Goal: Task Accomplishment & Management: Use online tool/utility

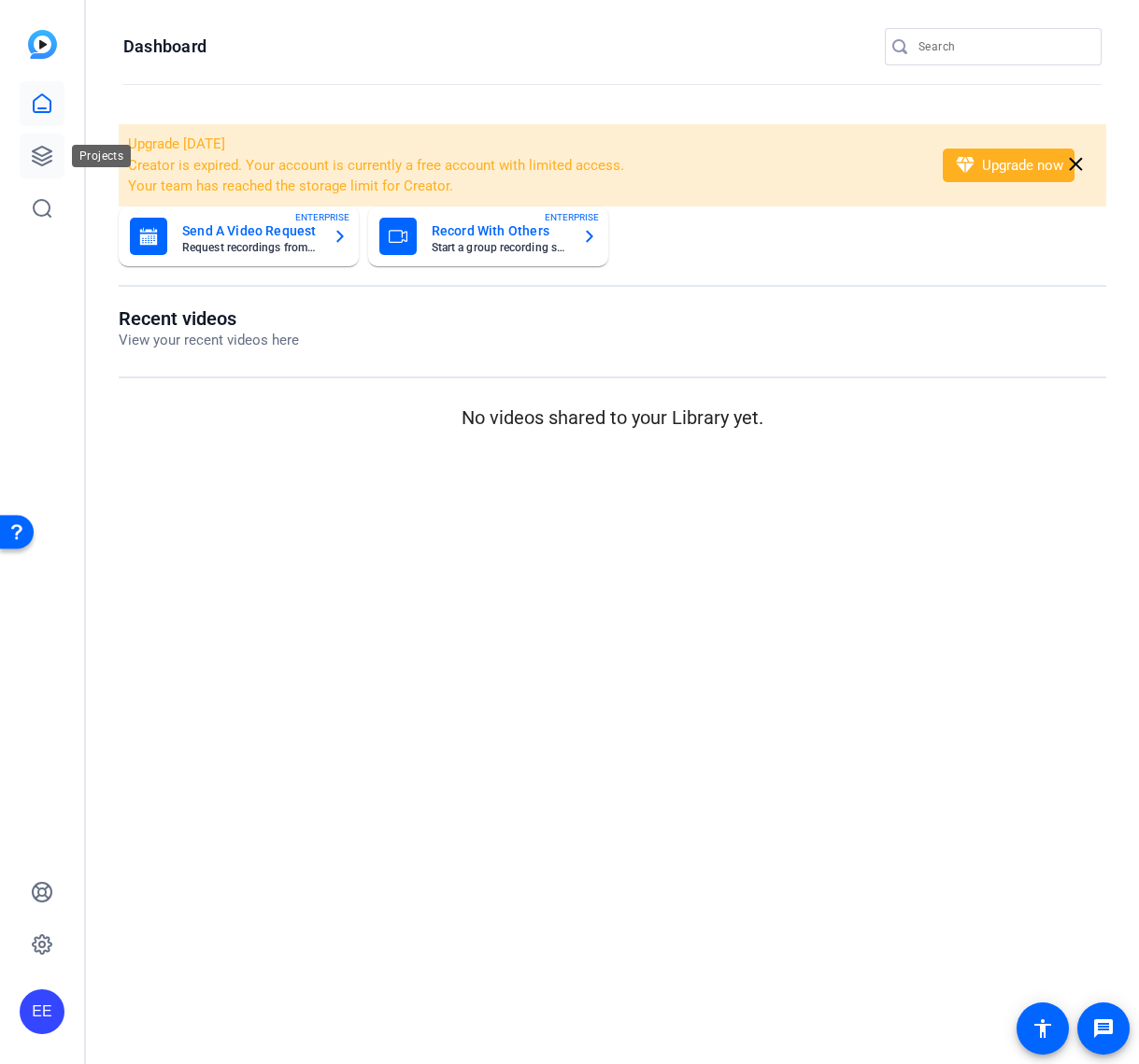
click at [42, 145] on icon at bounding box center [41, 156] width 23 height 23
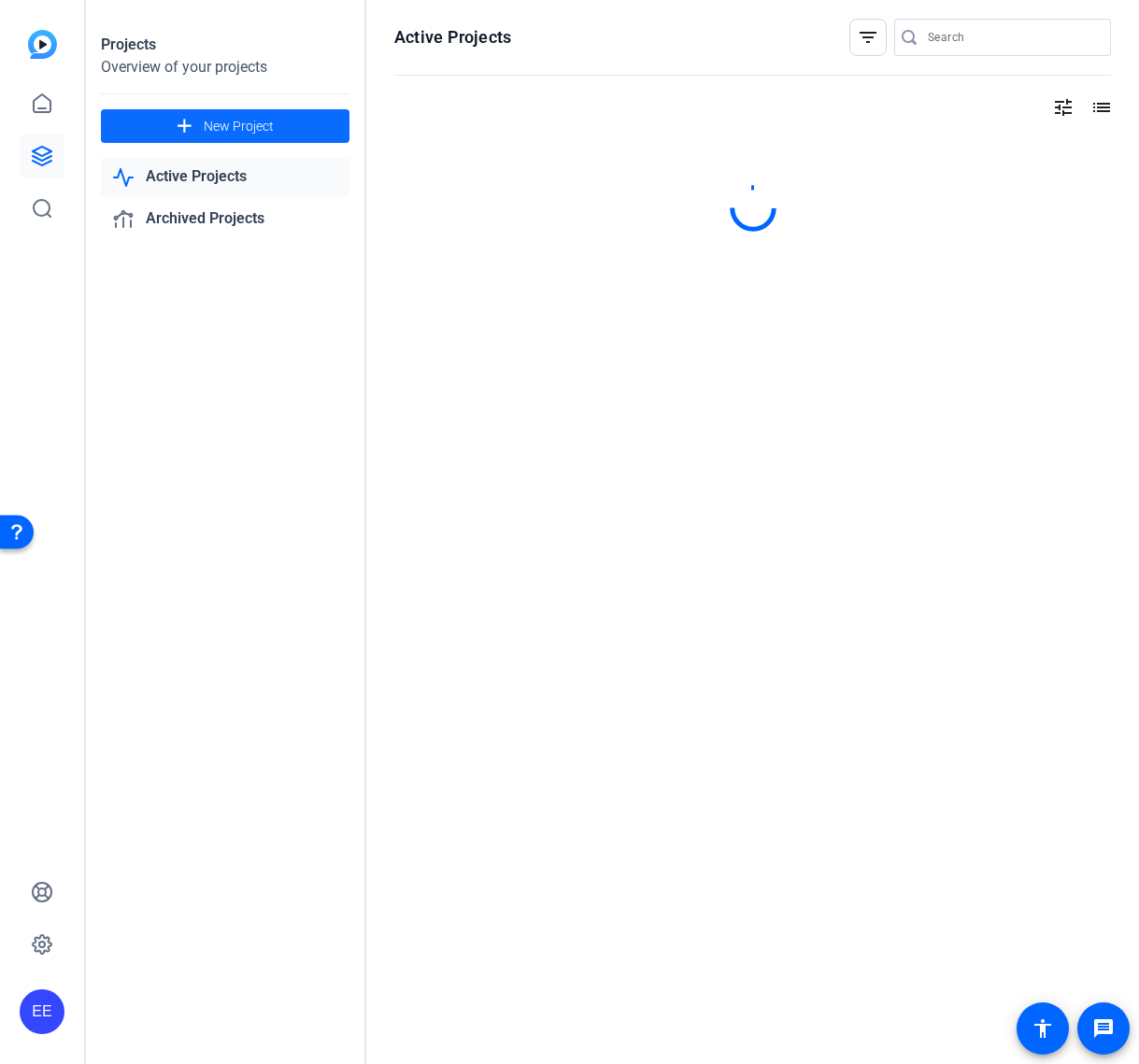
click at [203, 124] on span "New Project" at bounding box center [238, 126] width 70 height 20
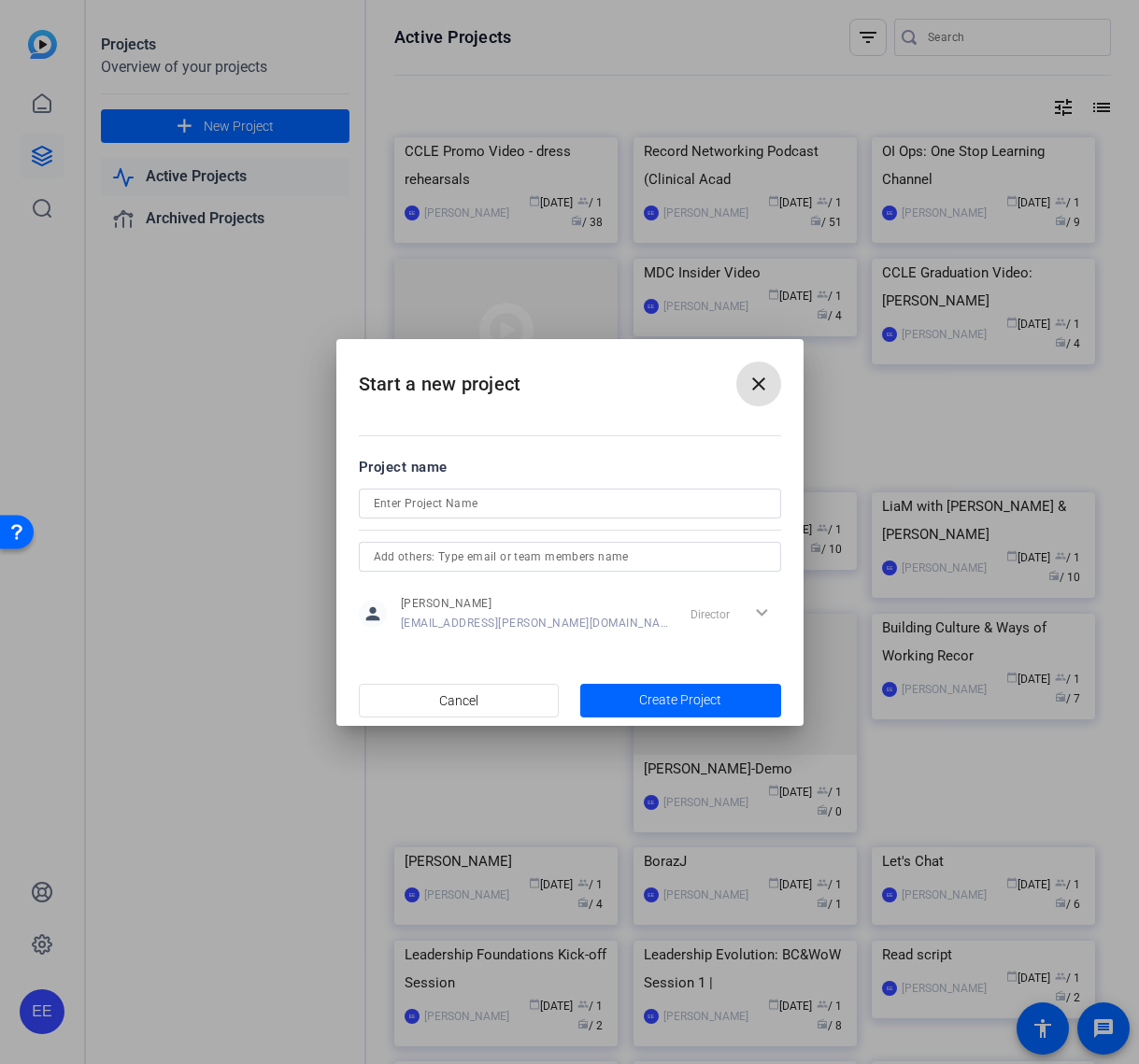
click at [512, 499] on input at bounding box center [570, 503] width 392 height 23
click at [392, 499] on input "CA-Commericials" at bounding box center [570, 503] width 392 height 23
click at [441, 500] on input "CA- Commericials" at bounding box center [570, 503] width 392 height 23
click at [393, 496] on input "CA- Commercials" at bounding box center [570, 503] width 392 height 23
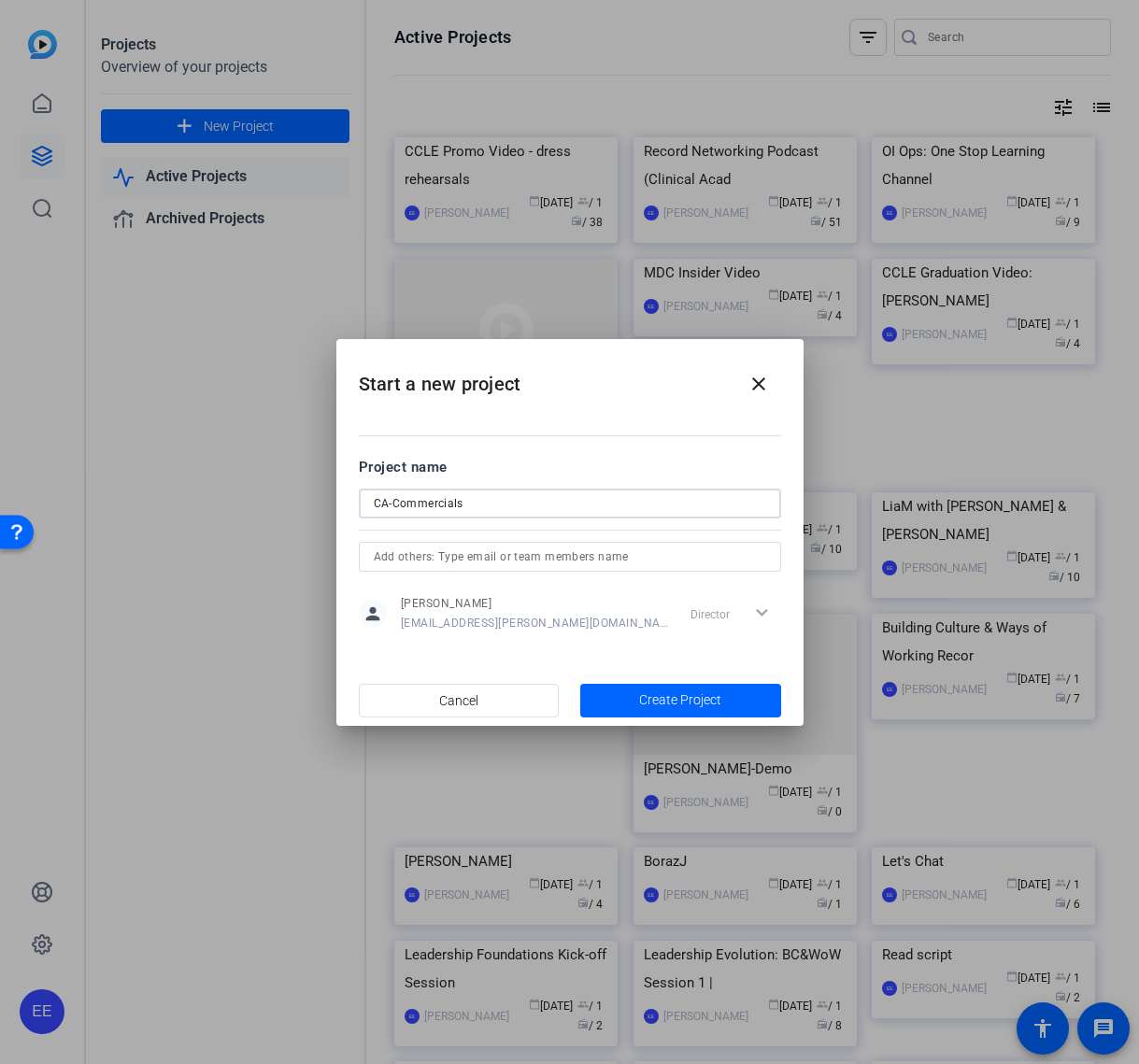
click at [501, 505] on input "CA-Commercials" at bounding box center [570, 503] width 392 height 23
type input "CA-Tanya"
click at [677, 693] on span "Create Project" at bounding box center [679, 700] width 82 height 20
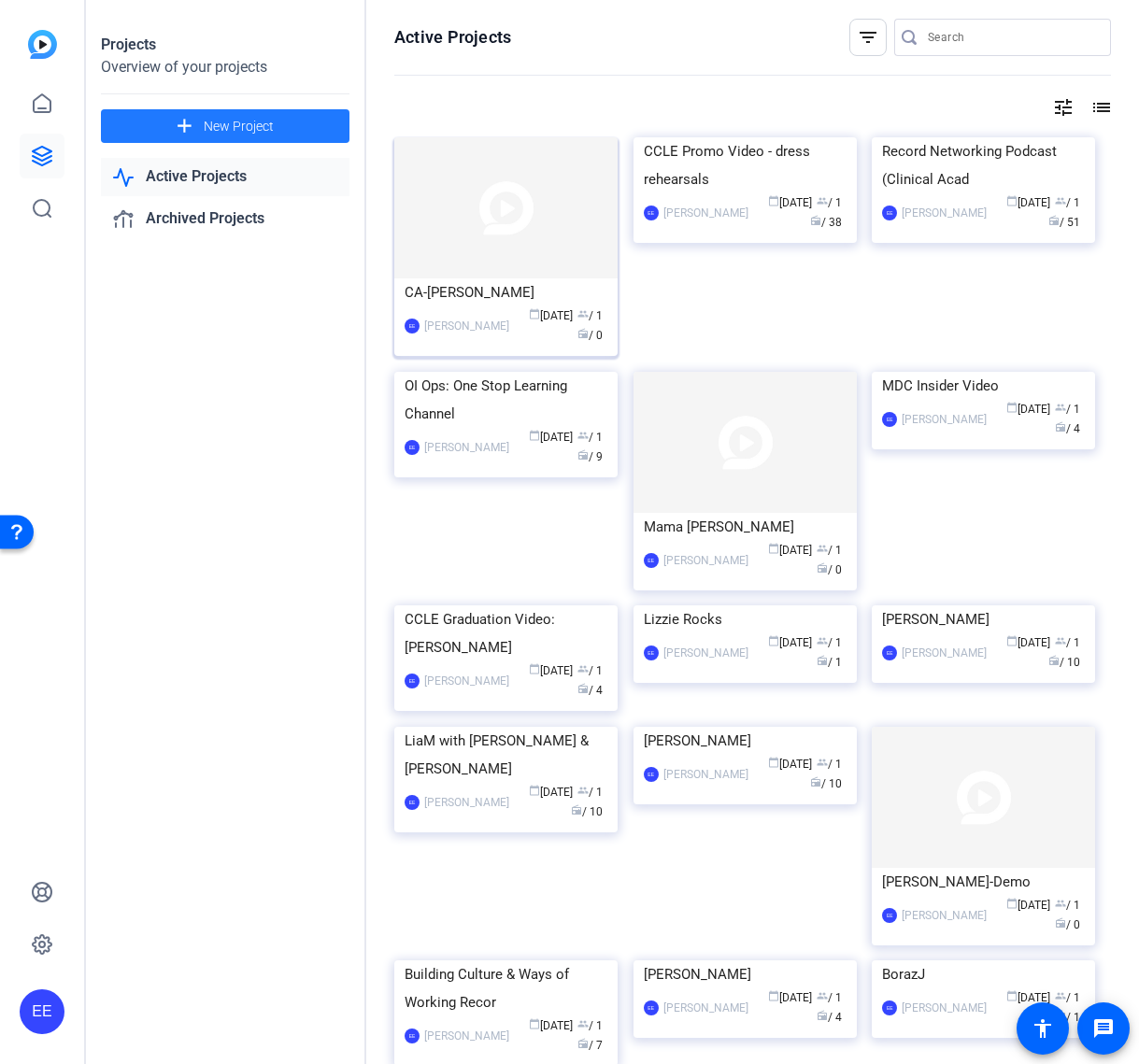
click at [437, 260] on img at bounding box center [506, 207] width 223 height 141
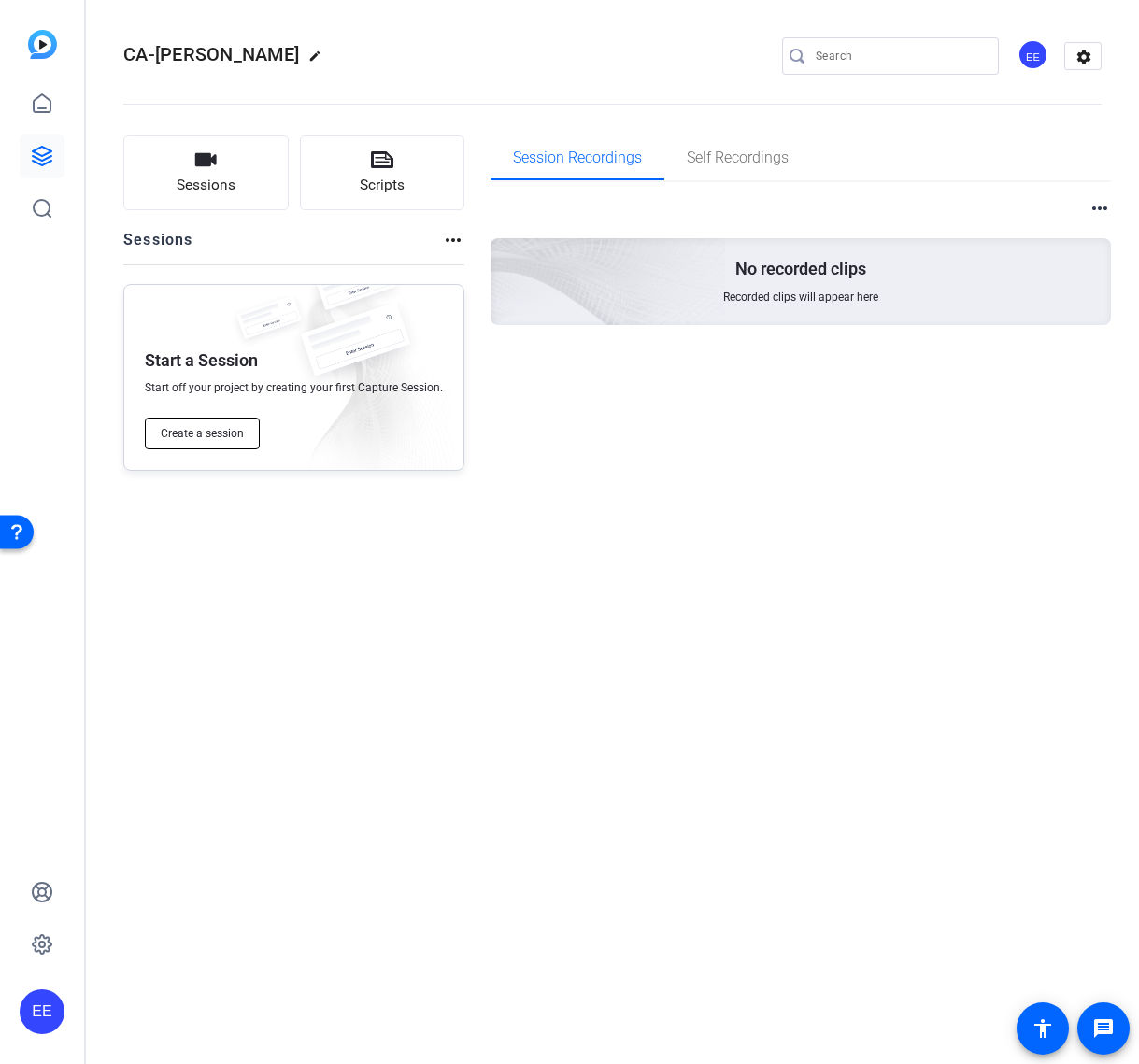
click at [208, 432] on span "Create a session" at bounding box center [202, 433] width 83 height 15
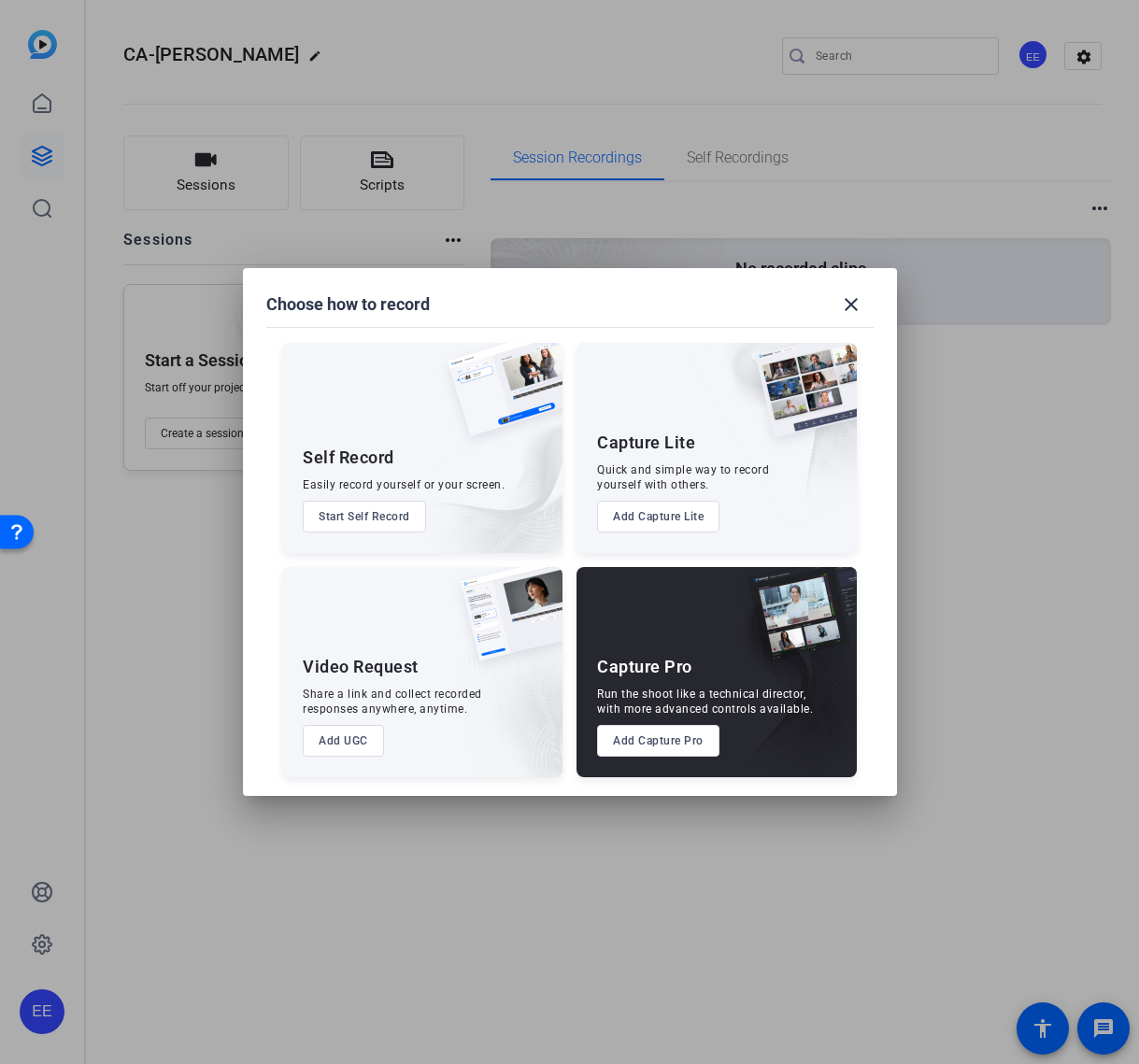
click at [683, 748] on button "Add Capture Pro" at bounding box center [658, 741] width 122 height 32
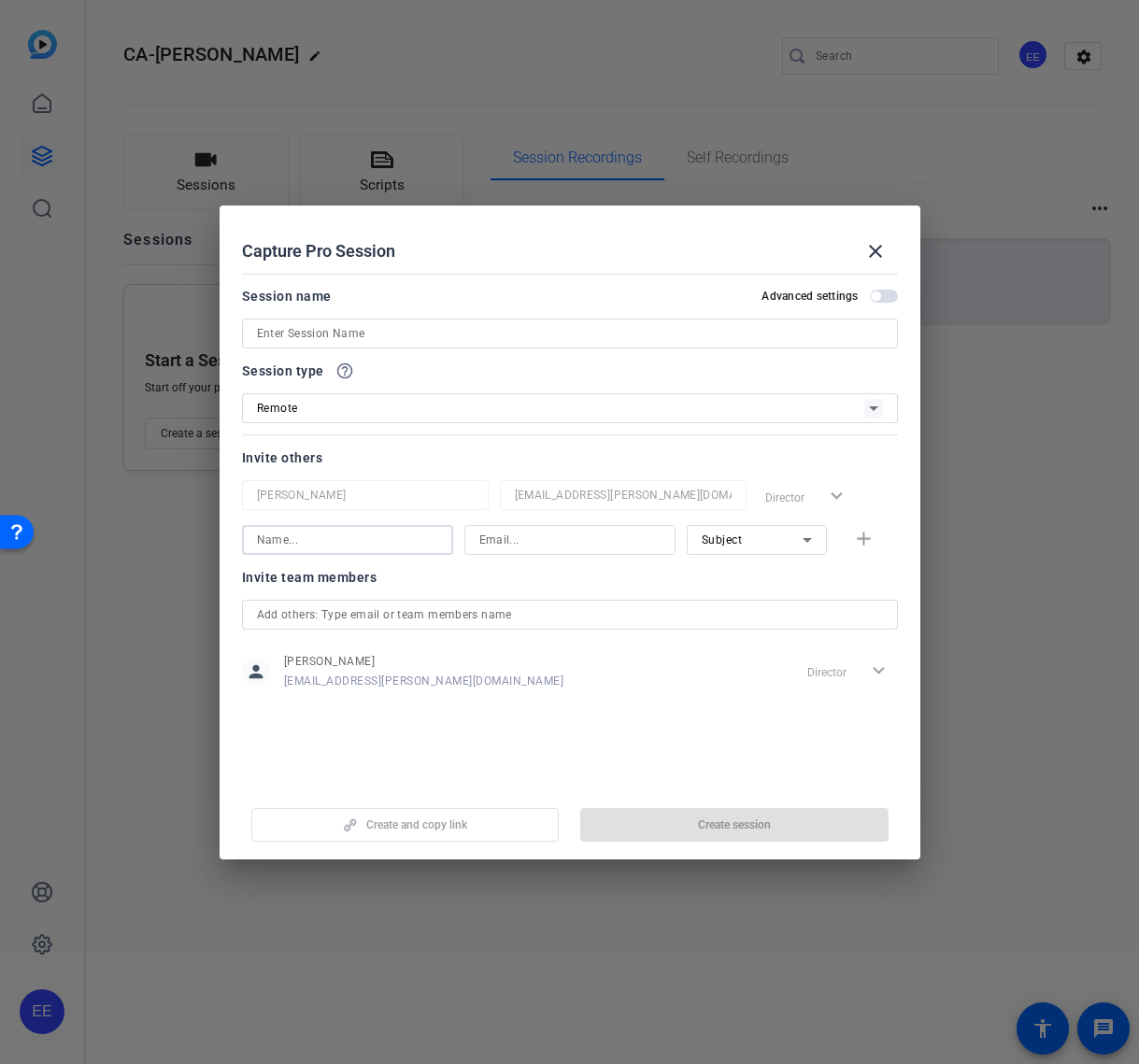
click at [409, 533] on input at bounding box center [347, 539] width 181 height 23
type input "Tanya"
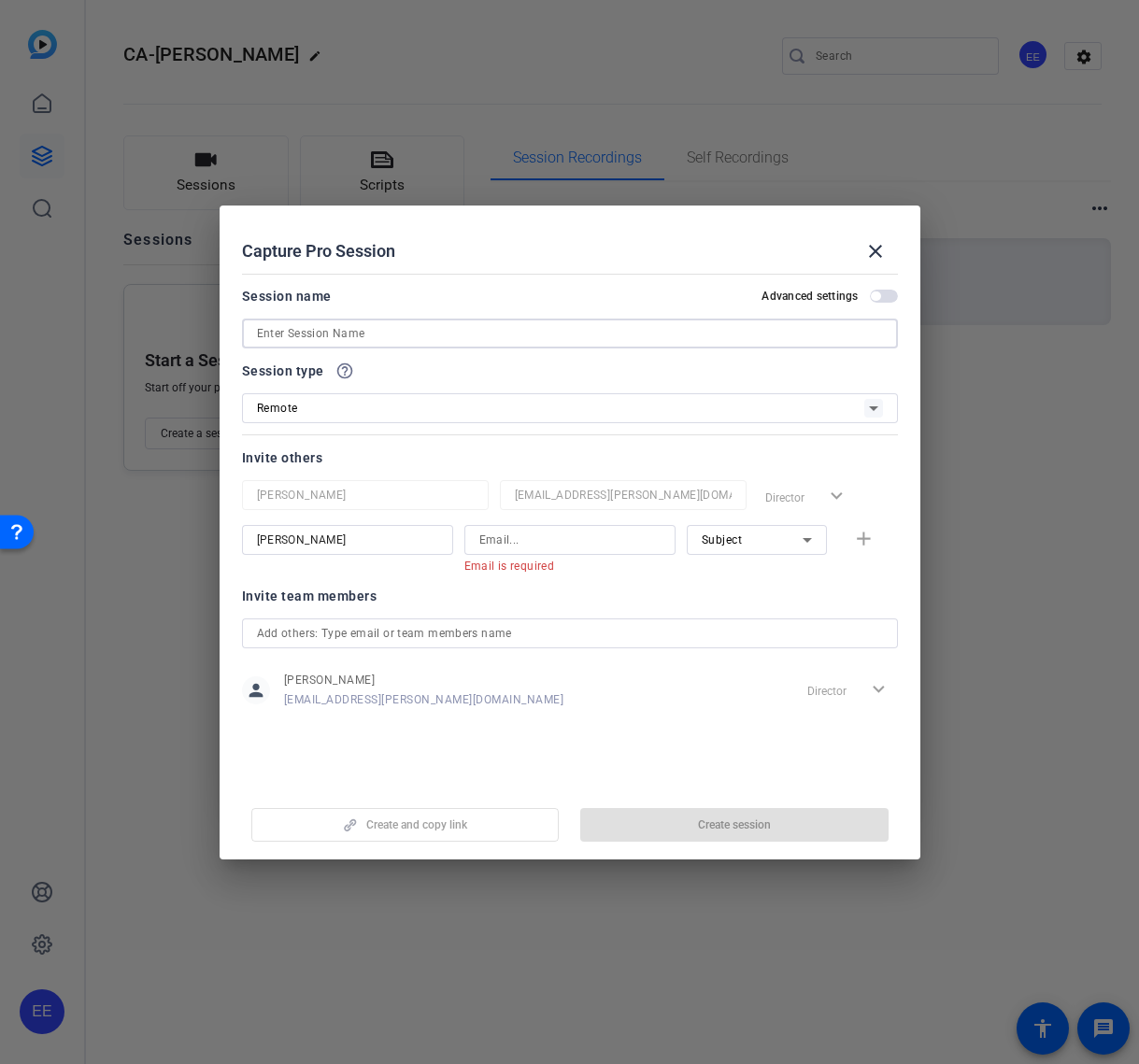
click at [393, 329] on input at bounding box center [569, 333] width 626 height 23
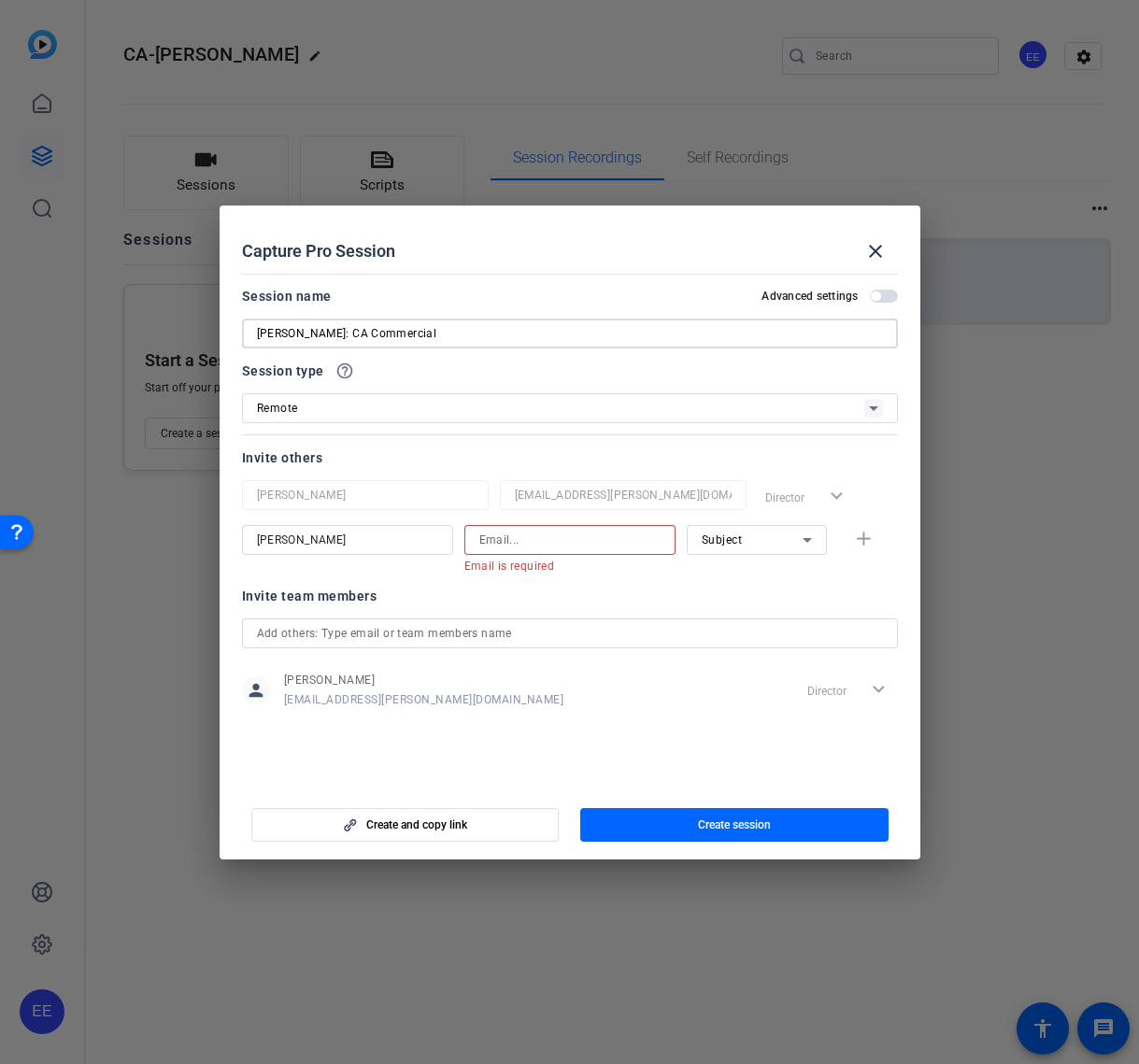
type input "Tanya: CA Commercial"
click at [535, 547] on input at bounding box center [570, 539] width 181 height 23
paste input "tanya.boyle@uhg.com"
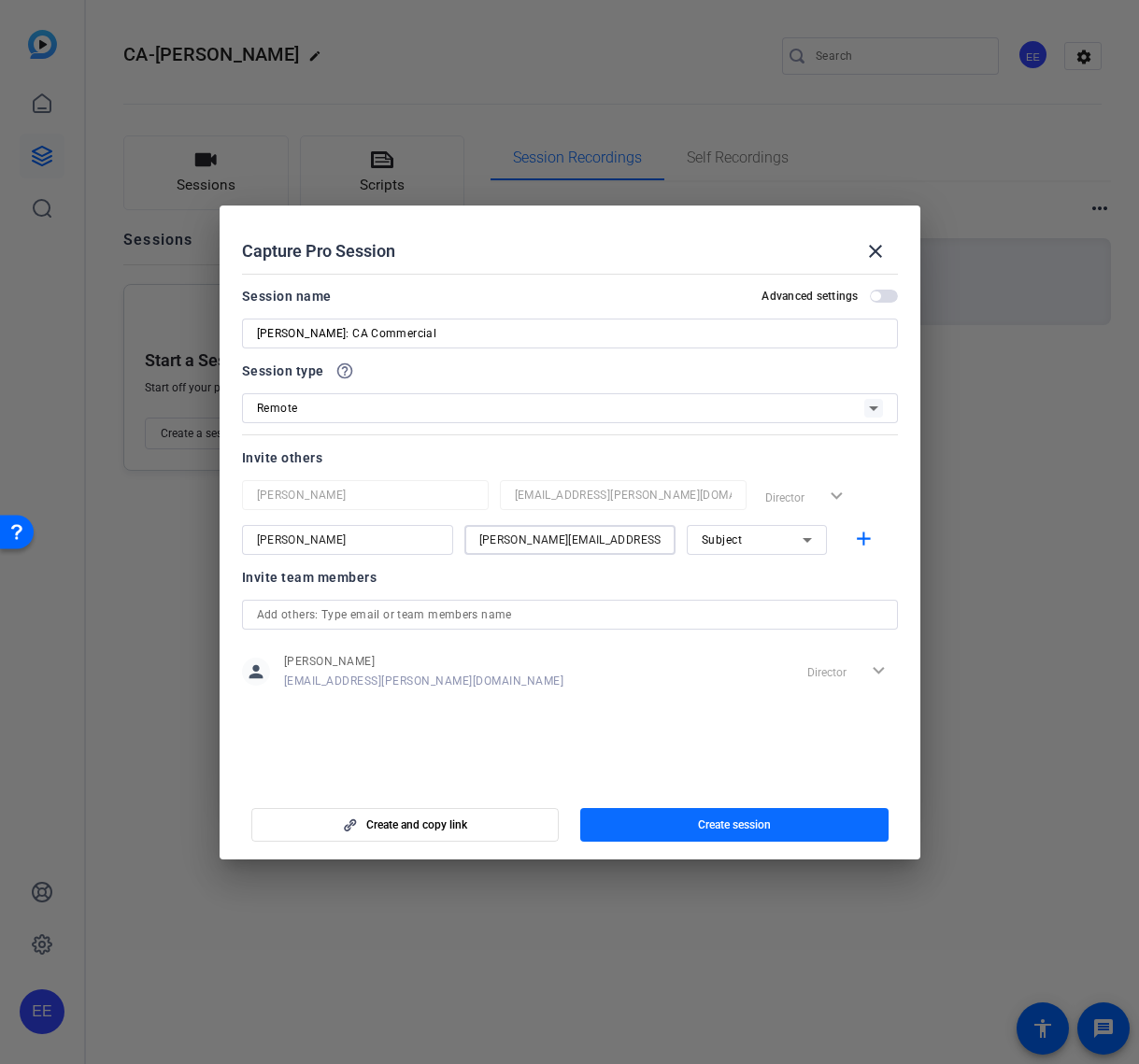
type input "tanya.boyle@uhg.com"
click at [718, 826] on span "Create session" at bounding box center [735, 824] width 73 height 15
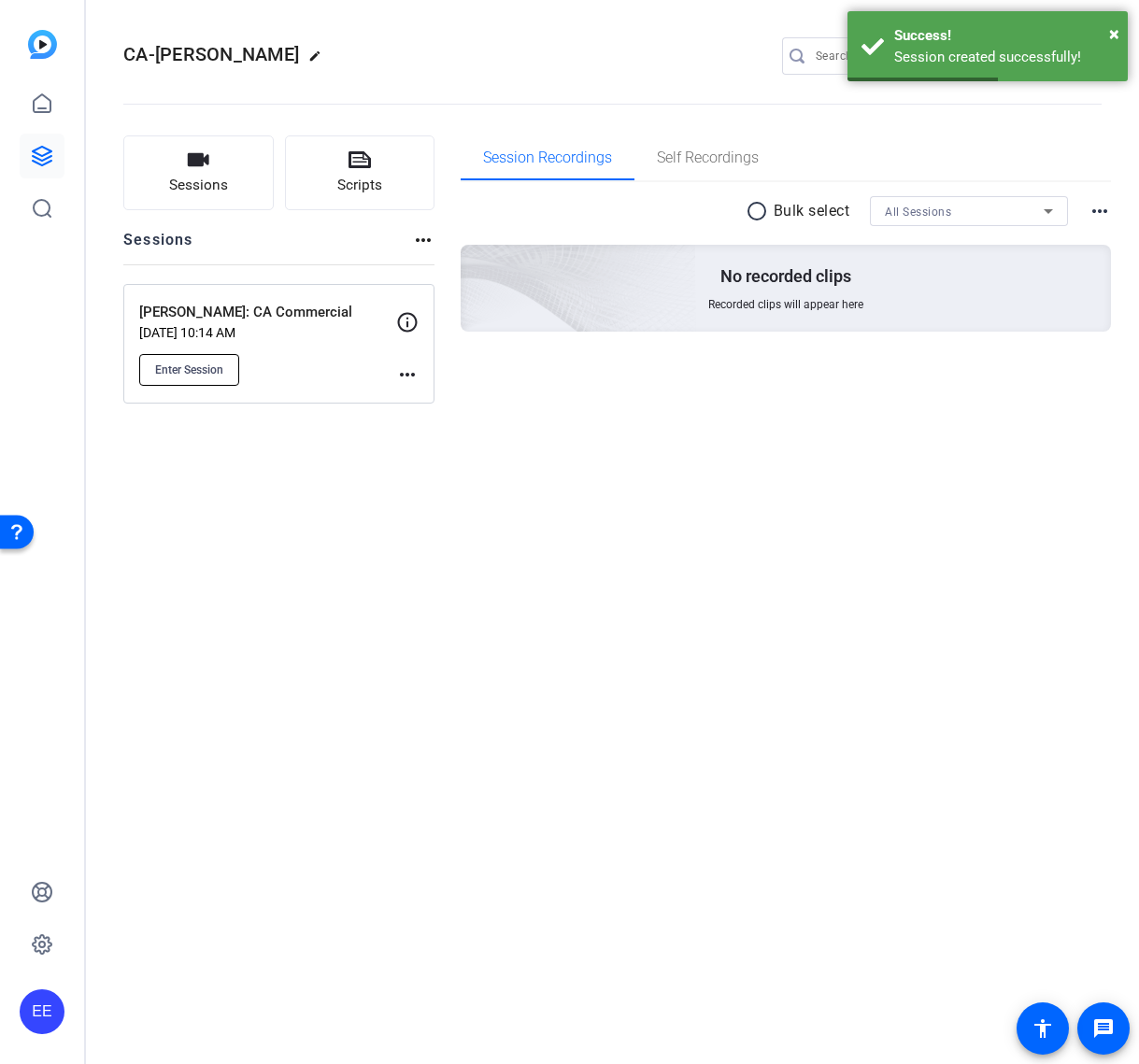
click at [228, 374] on button "Enter Session" at bounding box center [188, 370] width 100 height 32
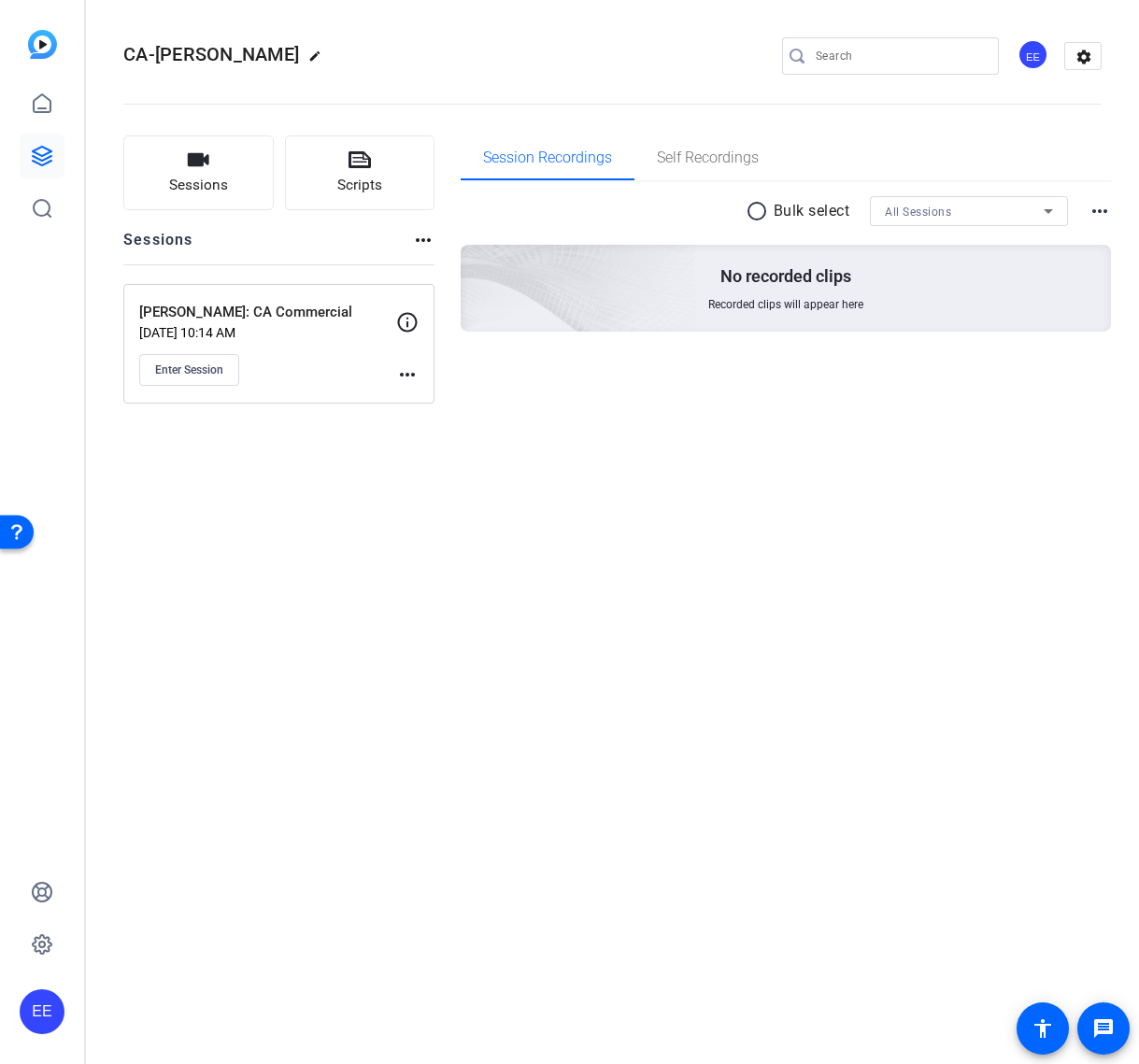
click at [414, 373] on mat-icon "more_horiz" at bounding box center [407, 374] width 23 height 23
click at [469, 409] on span "Edit Session" at bounding box center [454, 401] width 85 height 23
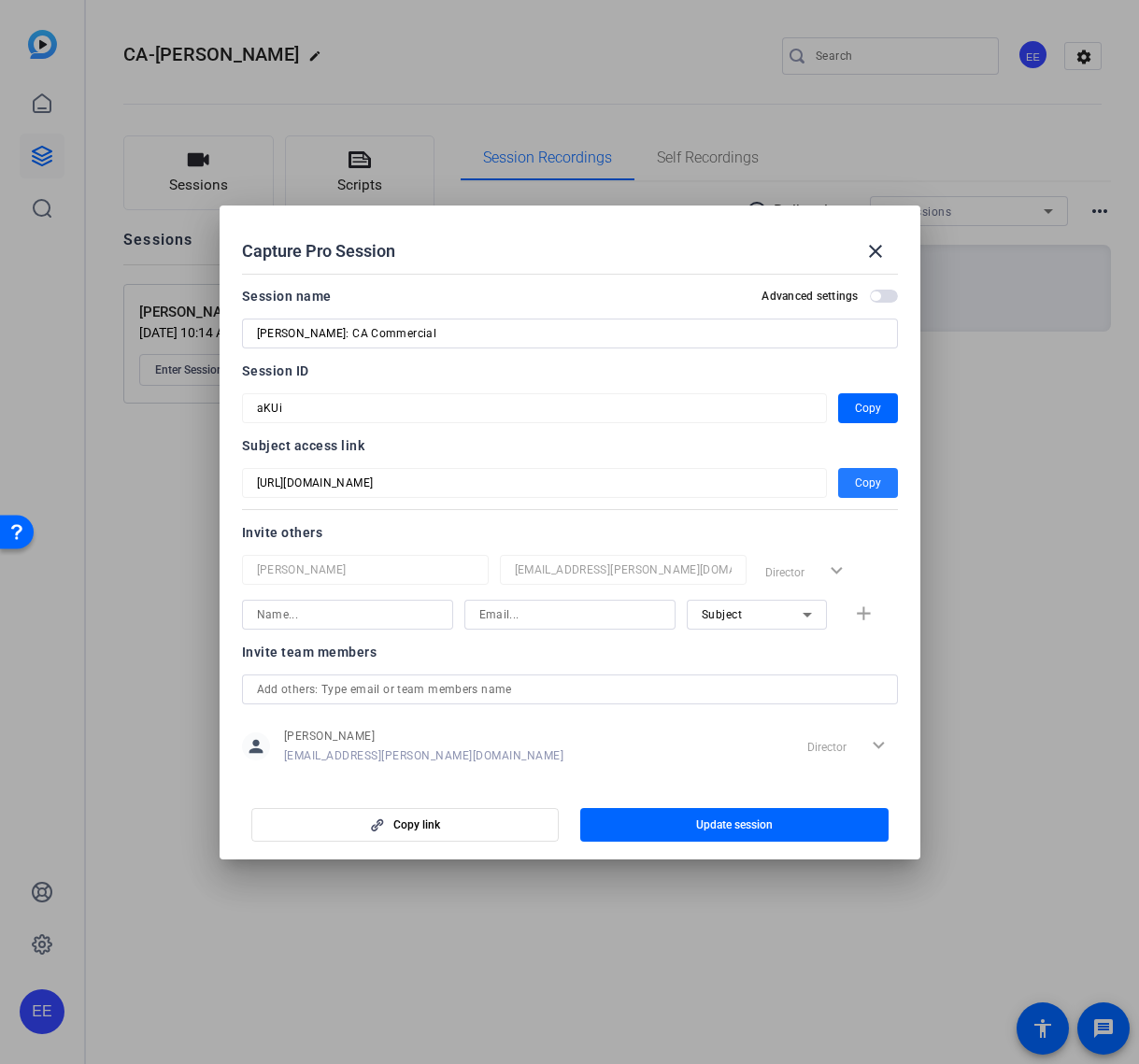
click at [866, 476] on span "Copy" at bounding box center [868, 482] width 27 height 23
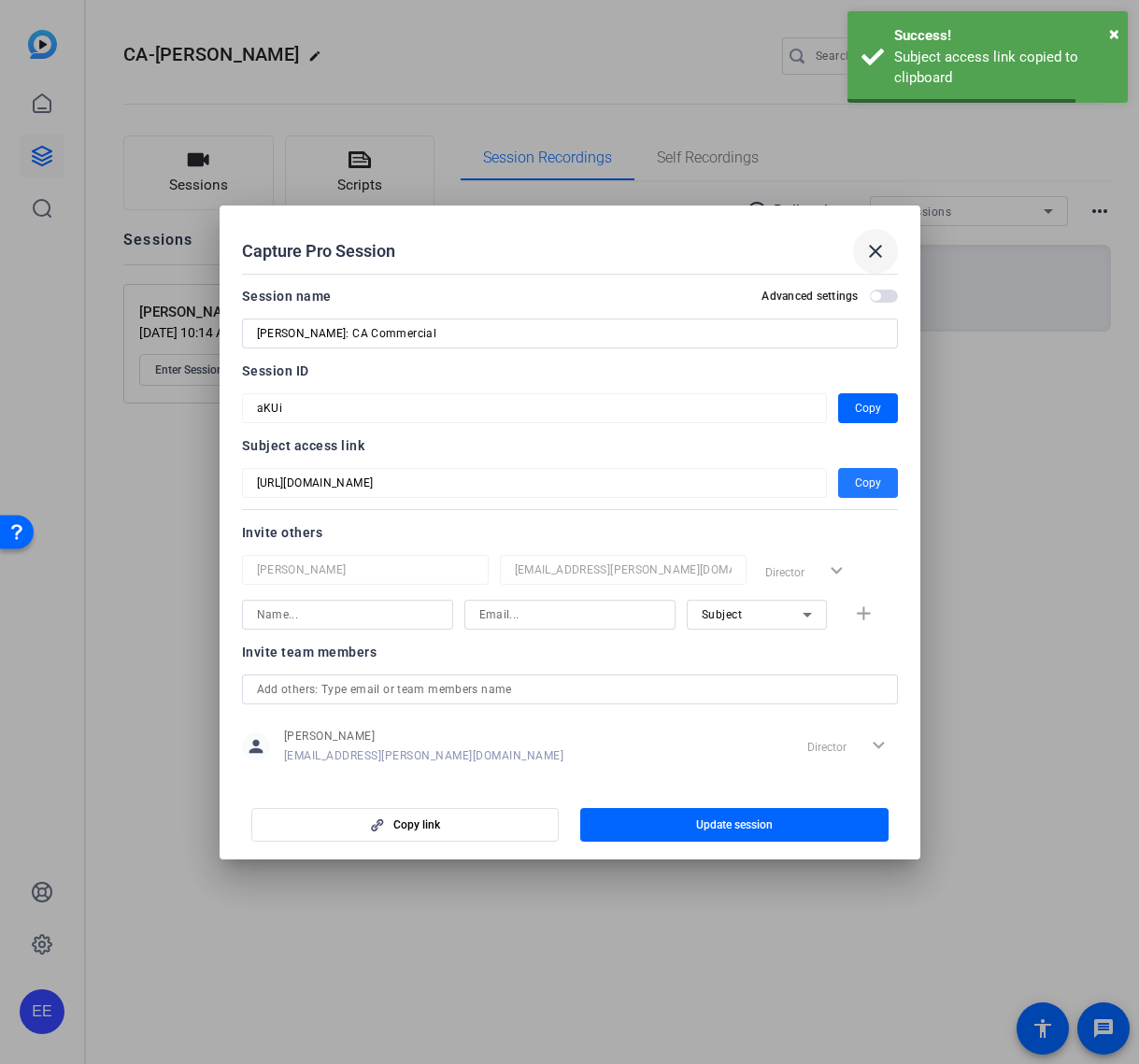
click at [867, 249] on mat-icon "close" at bounding box center [875, 250] width 23 height 23
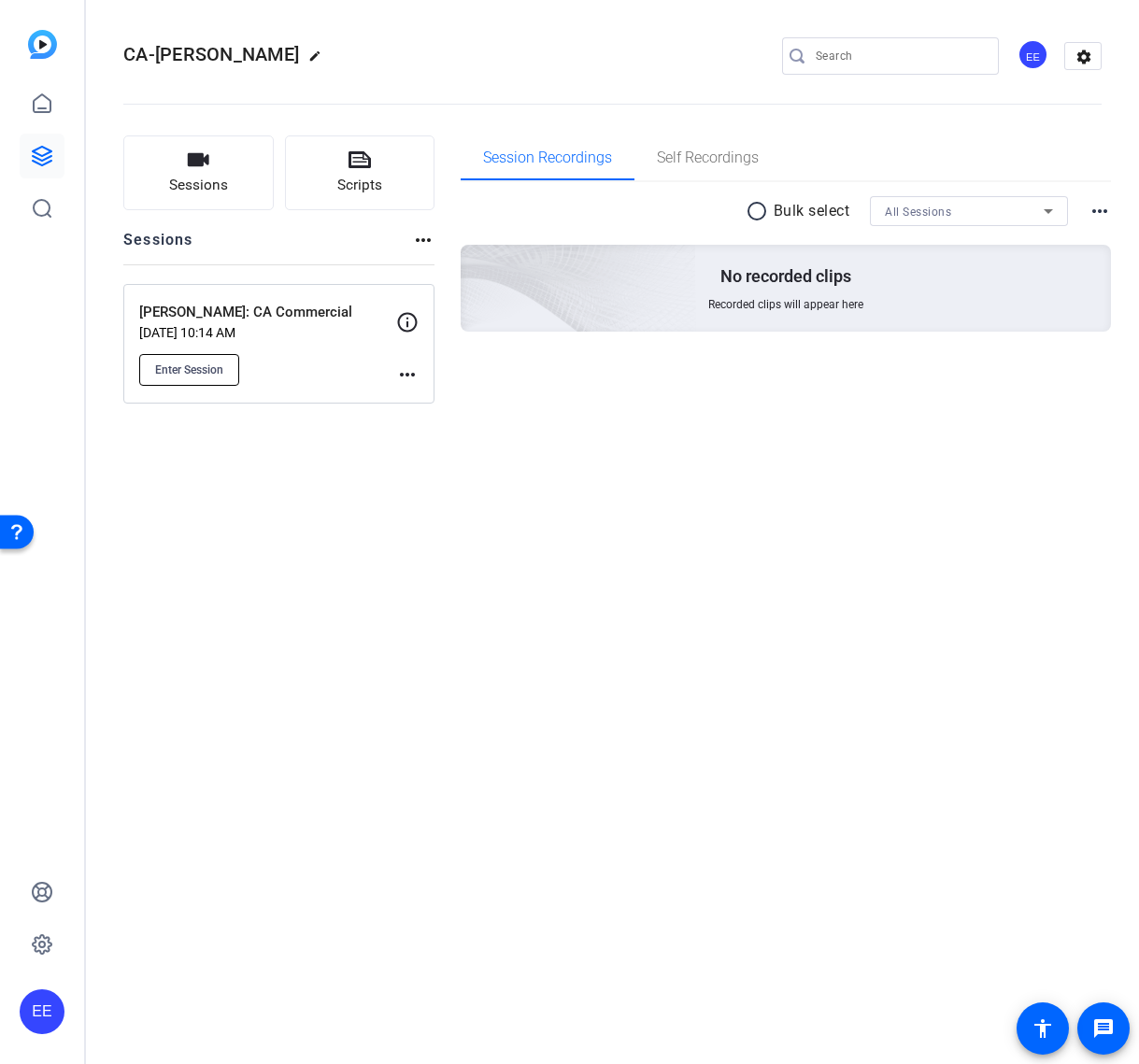
click at [194, 373] on span "Enter Session" at bounding box center [188, 369] width 68 height 15
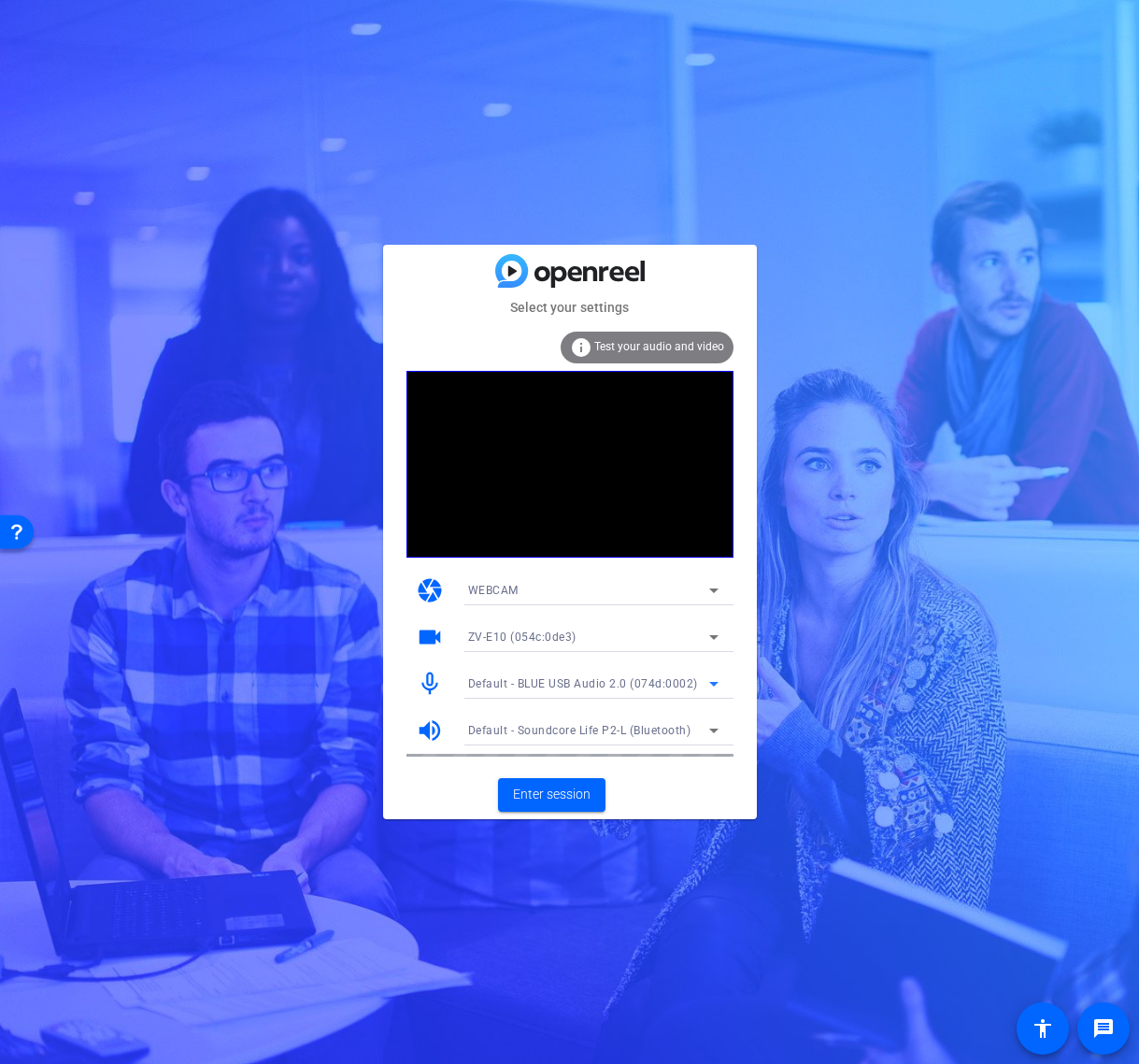
click at [555, 678] on span "Default - BLUE USB Audio 2.0 (074d:0002)" at bounding box center [583, 683] width 230 height 13
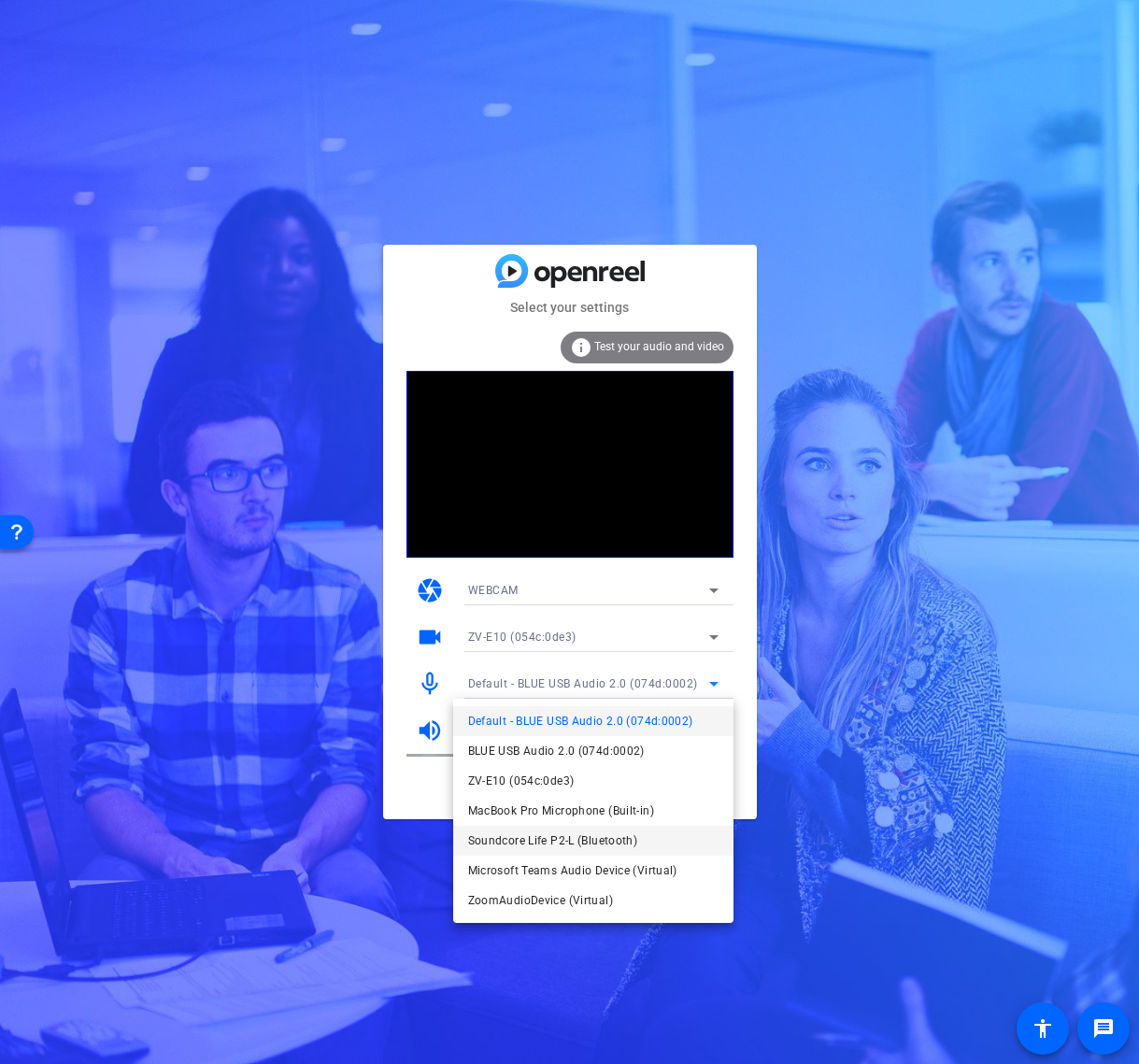
click at [552, 844] on span "Soundcore Life P2-L (Bluetooth)" at bounding box center [553, 840] width 170 height 23
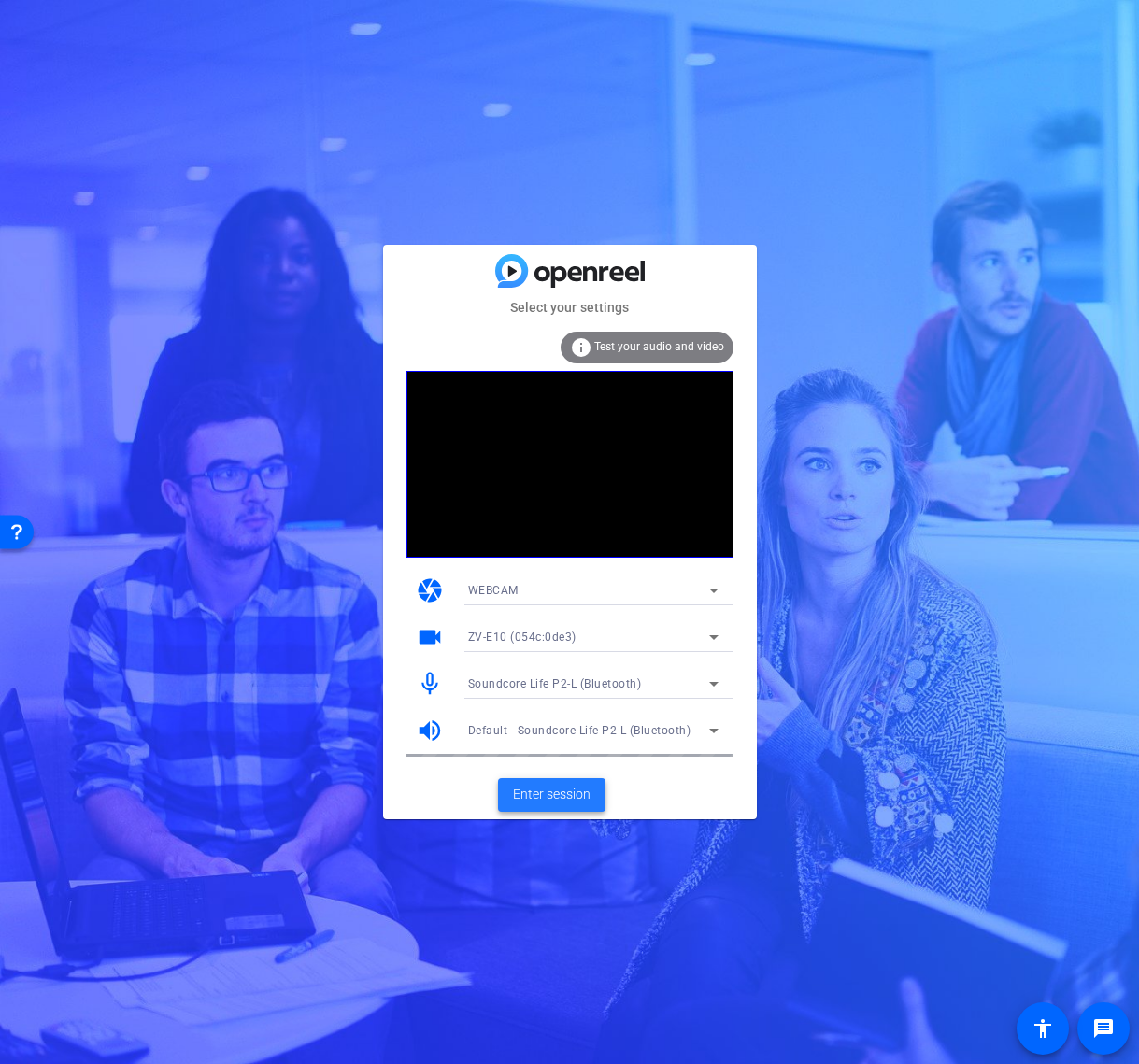
click at [558, 802] on span "Enter session" at bounding box center [551, 795] width 78 height 20
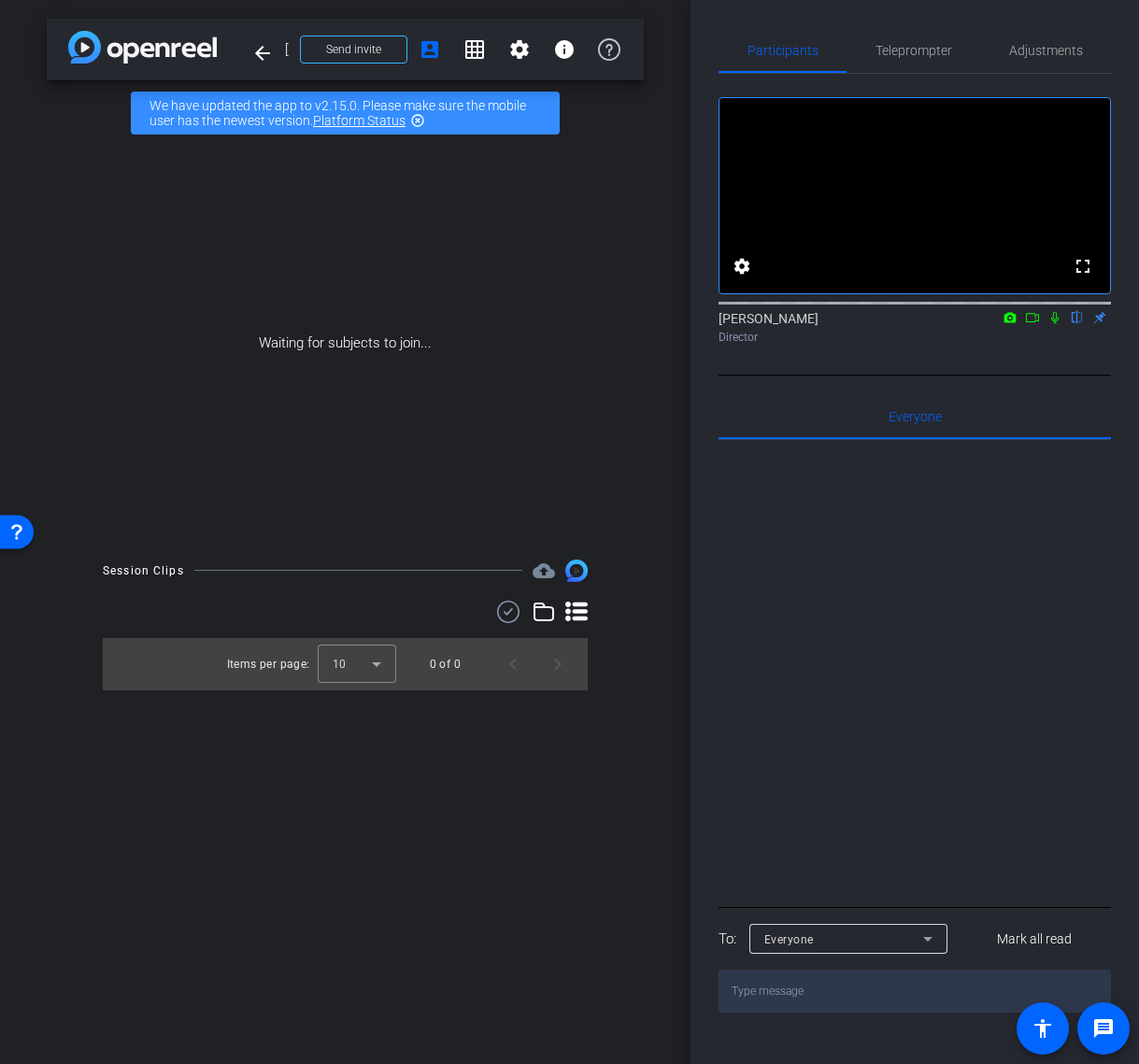
click at [1033, 322] on icon at bounding box center [1032, 317] width 13 height 9
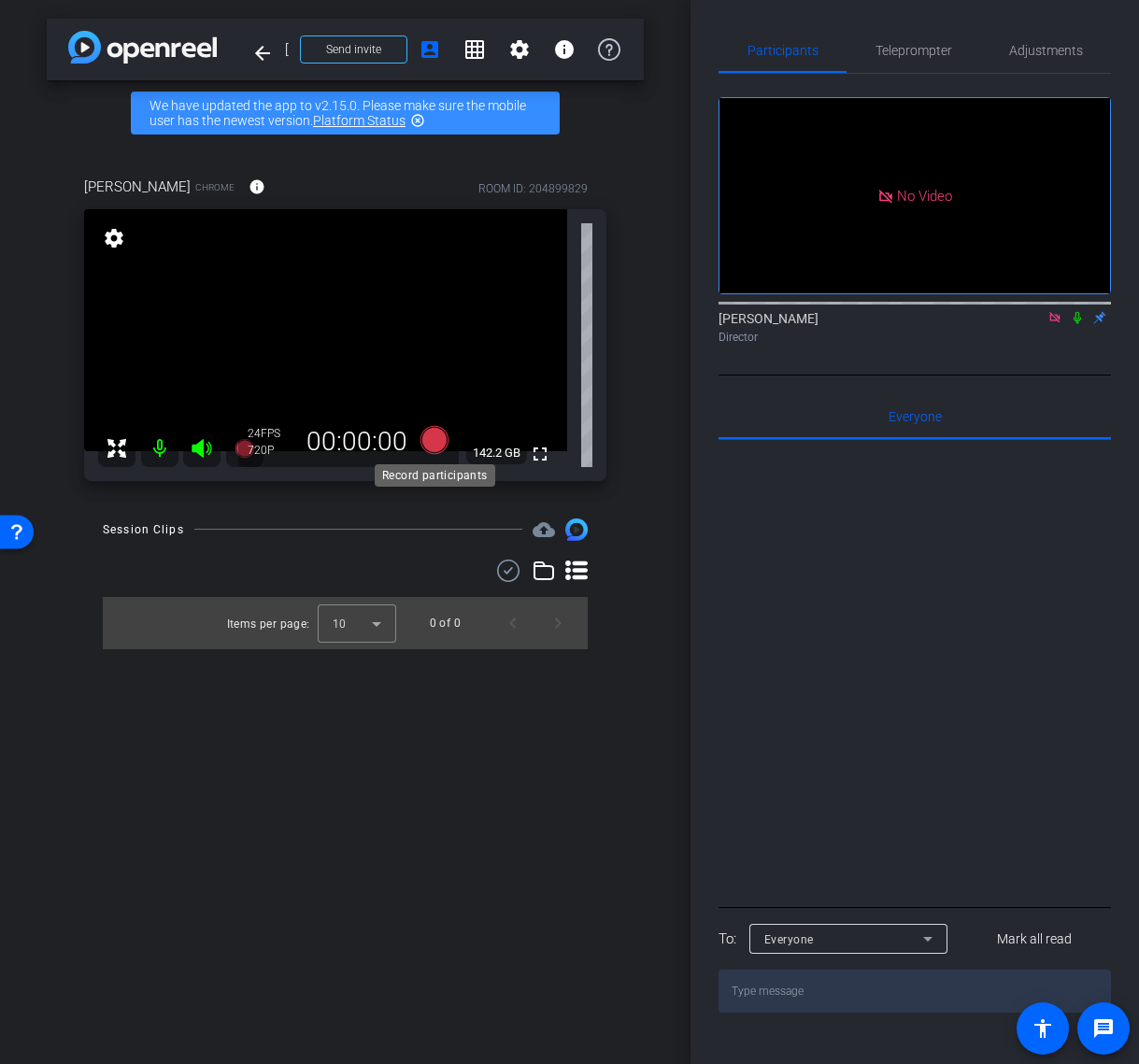
click at [441, 445] on icon at bounding box center [433, 440] width 28 height 28
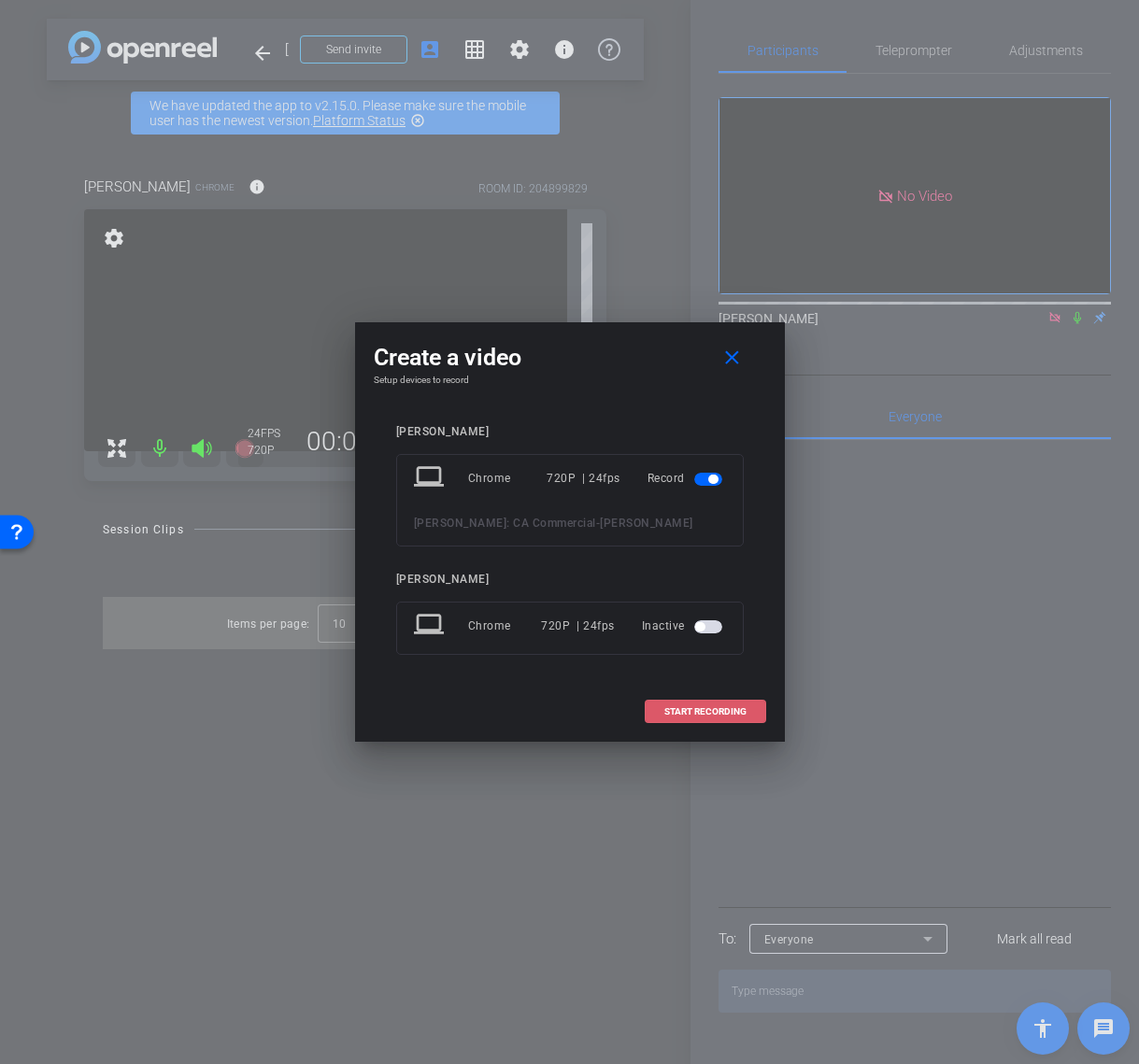
click at [705, 707] on span "START RECORDING" at bounding box center [704, 711] width 82 height 9
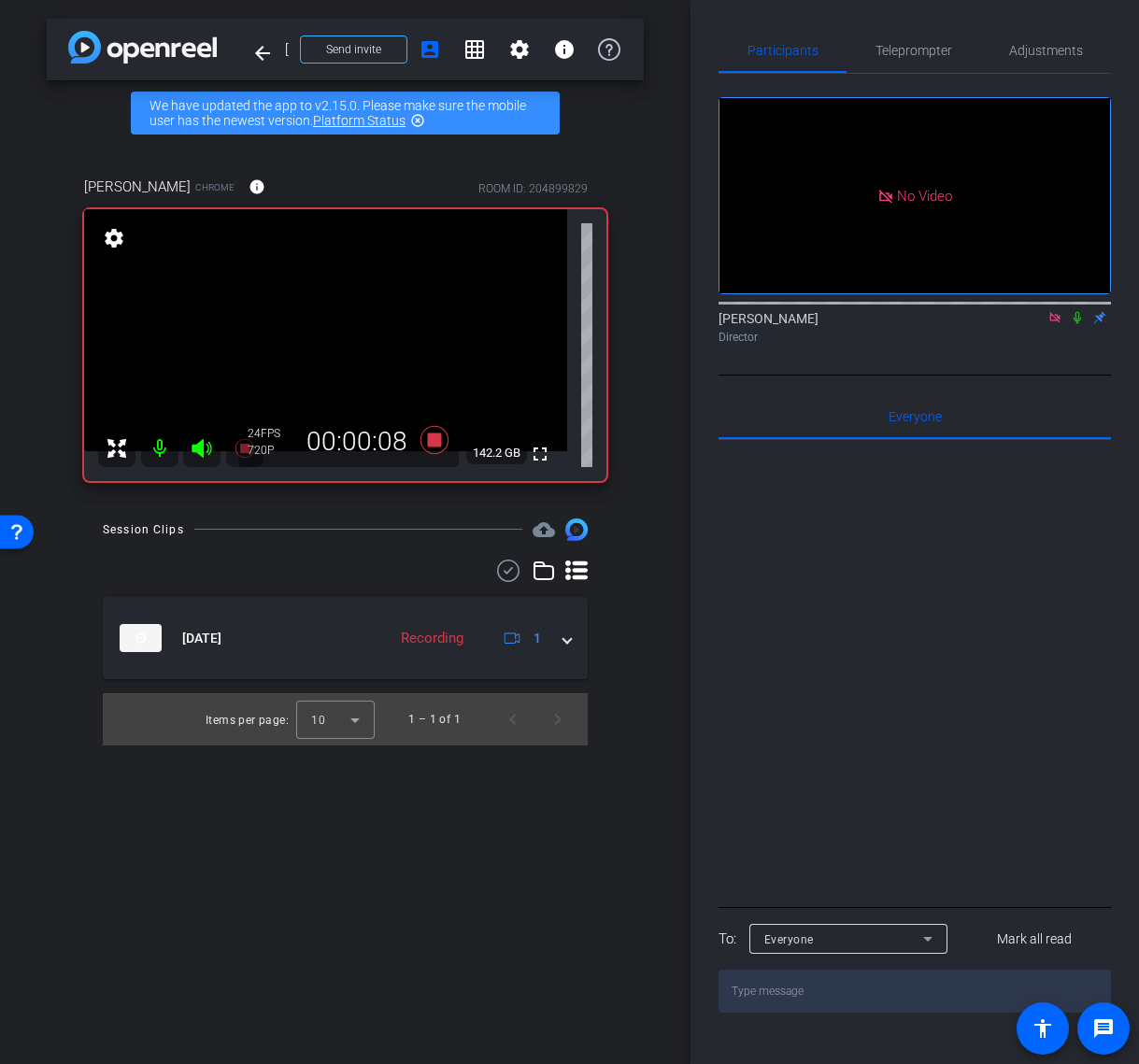
click at [1078, 324] on icon at bounding box center [1077, 318] width 8 height 12
click at [1074, 324] on icon at bounding box center [1076, 317] width 15 height 13
click at [437, 435] on icon at bounding box center [433, 440] width 28 height 28
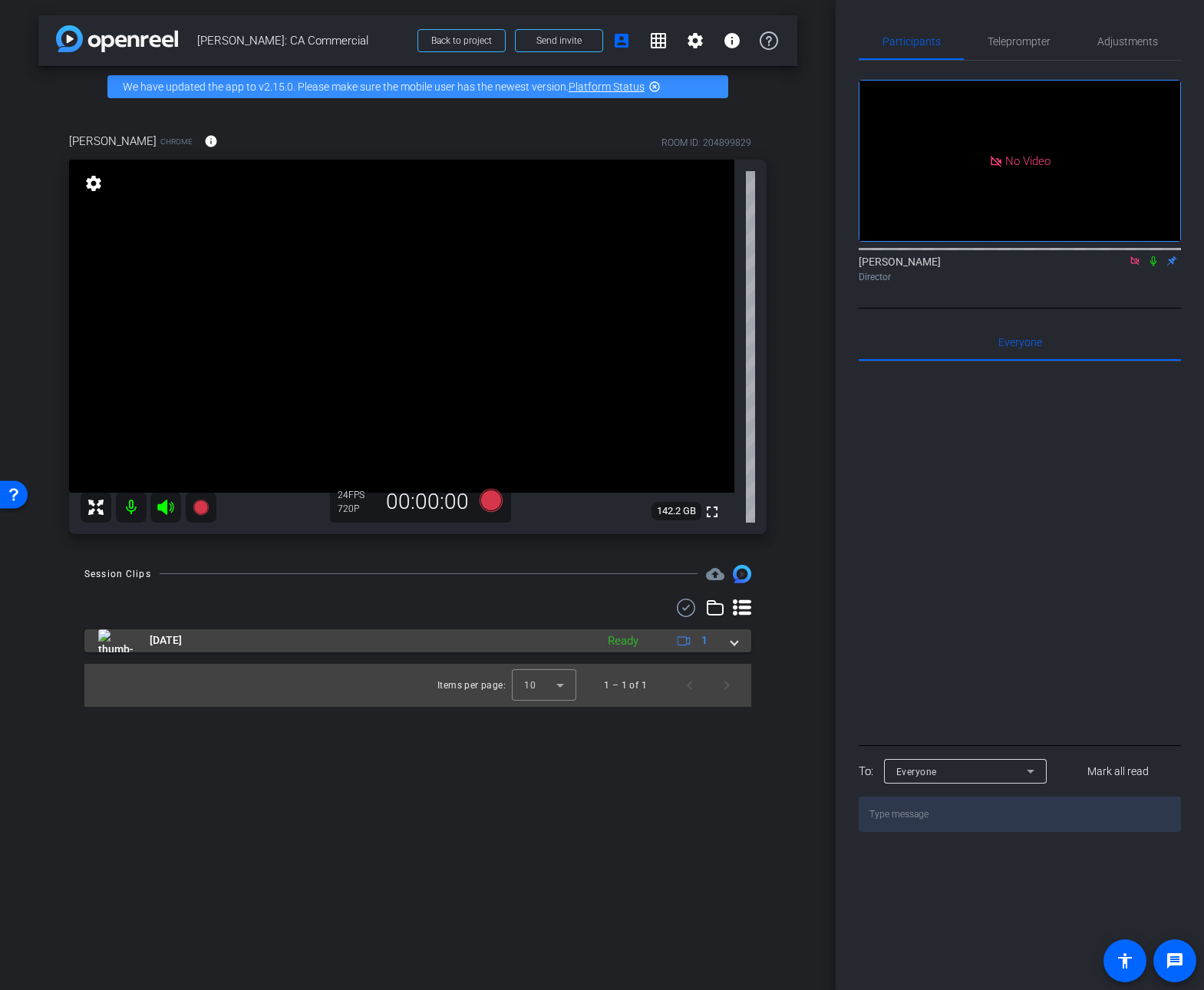
click at [739, 642] on mat-expansion-panel-header "Sep 18, 2025 Ready 1" at bounding box center [417, 641] width 667 height 23
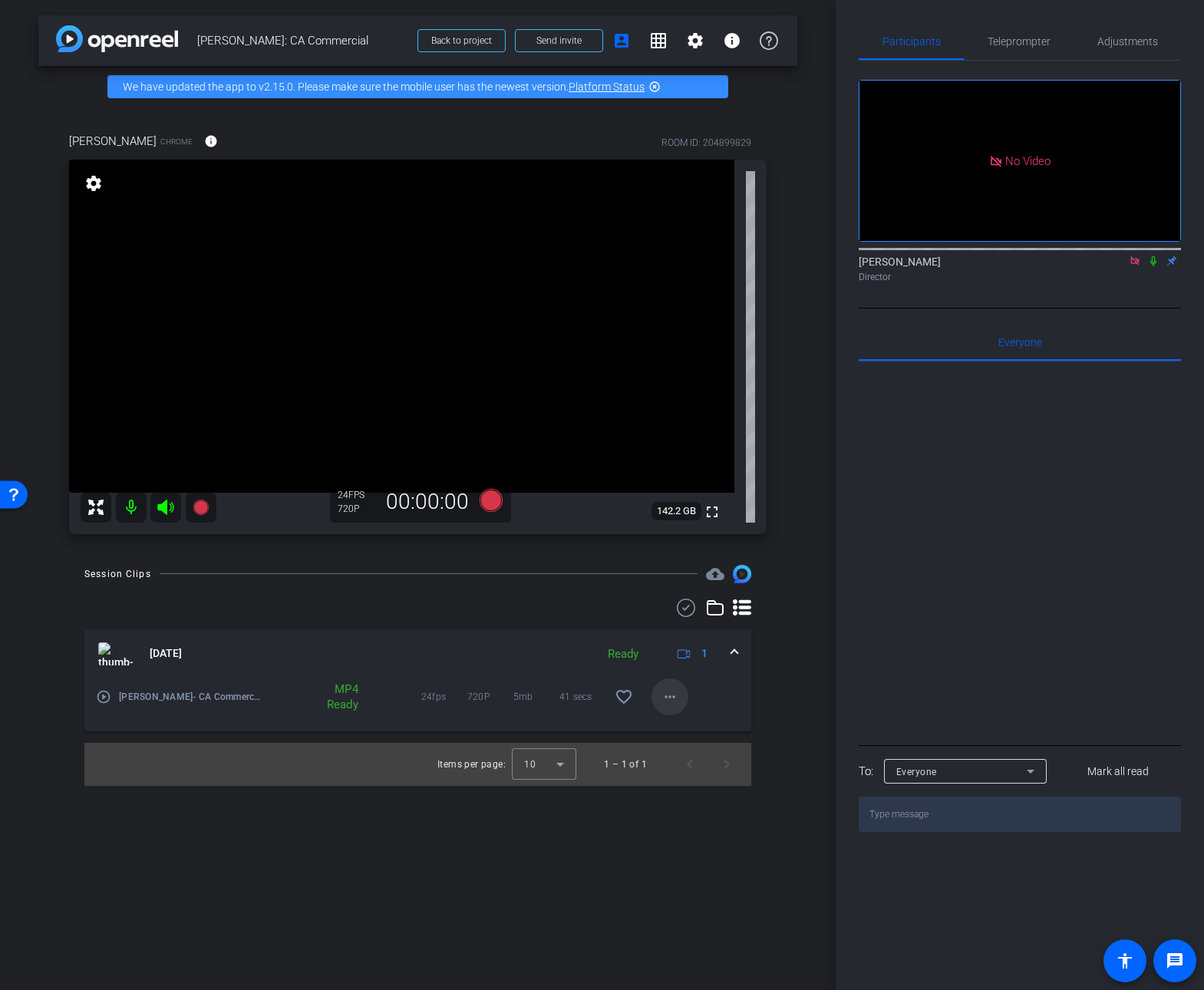
click at [670, 698] on mat-icon "more_horiz" at bounding box center [669, 697] width 19 height 19
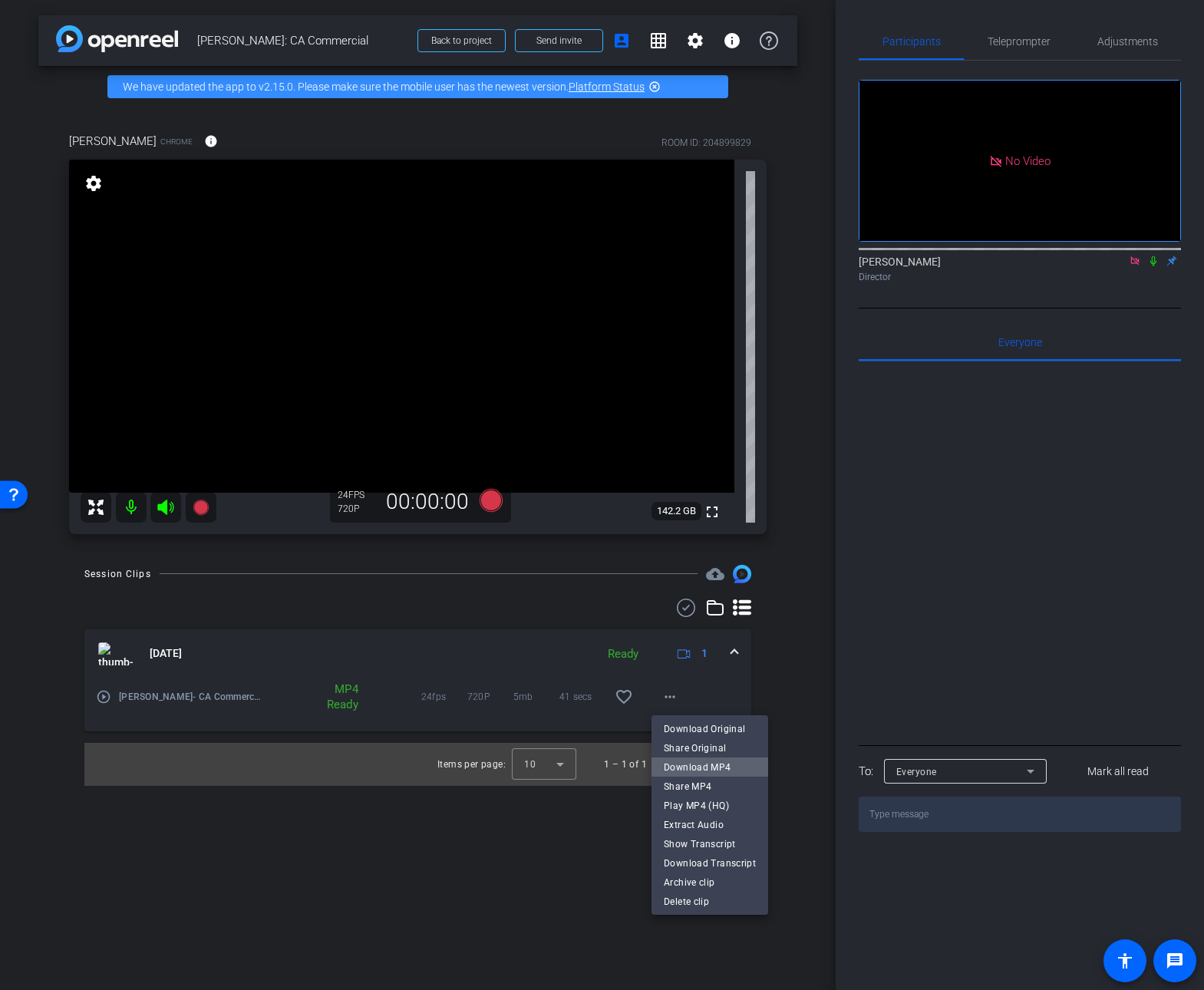
click at [724, 771] on span "Download MP4" at bounding box center [710, 766] width 92 height 19
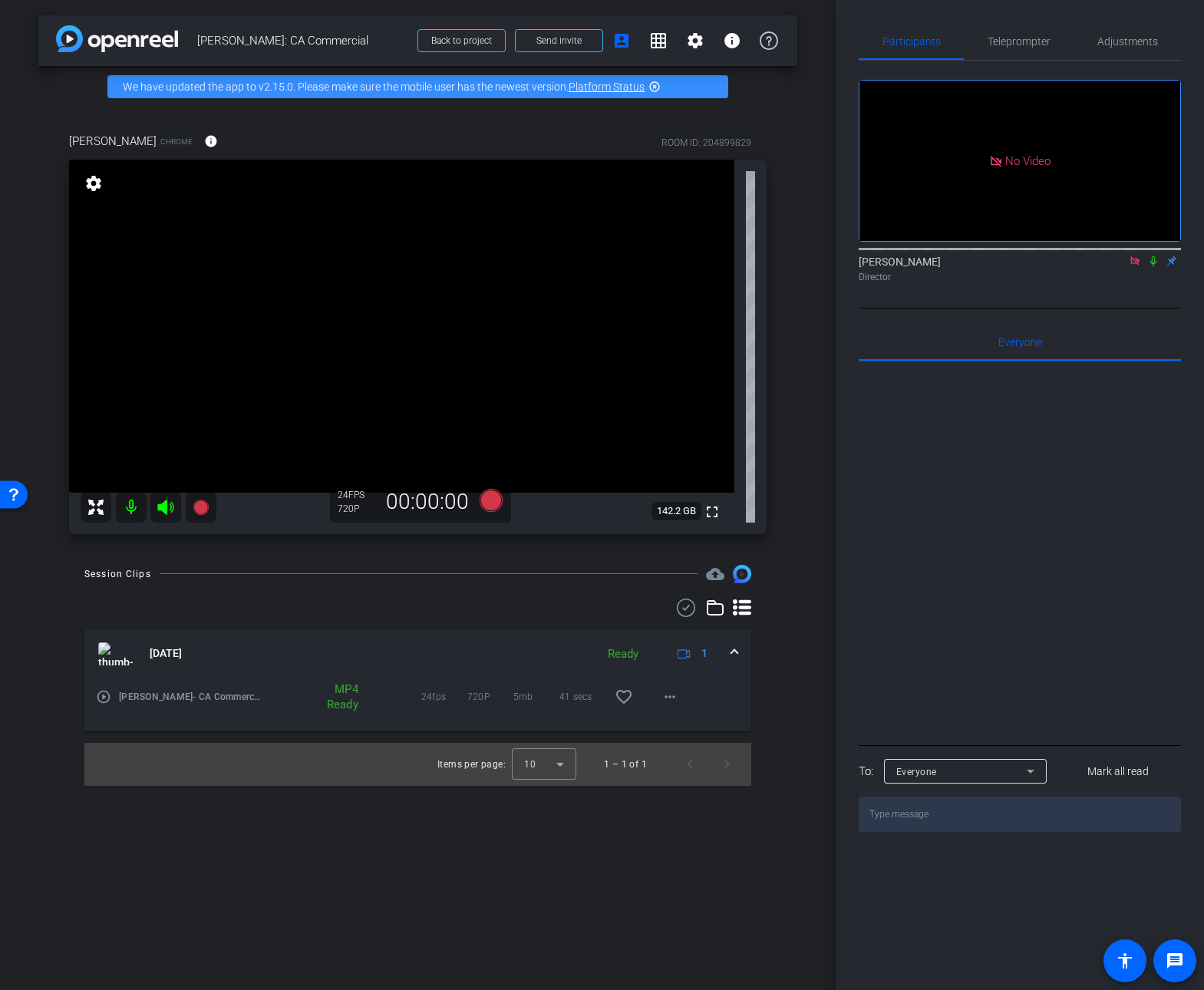
click at [935, 267] on icon at bounding box center [1153, 260] width 12 height 11
click at [935, 267] on icon at bounding box center [1154, 261] width 8 height 10
click at [489, 500] on icon at bounding box center [490, 499] width 23 height 23
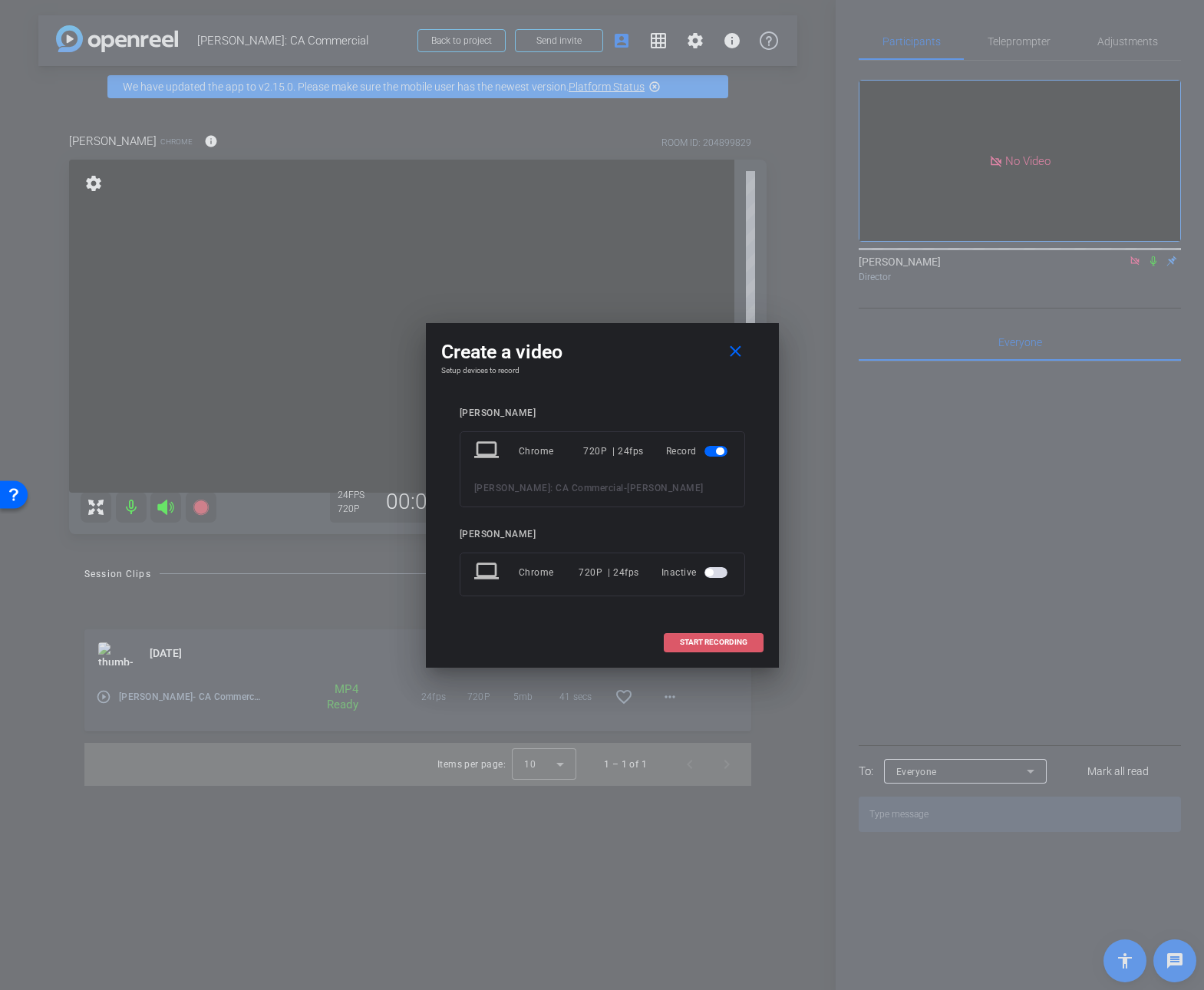
click at [728, 644] on span "START RECORDING" at bounding box center [713, 642] width 67 height 7
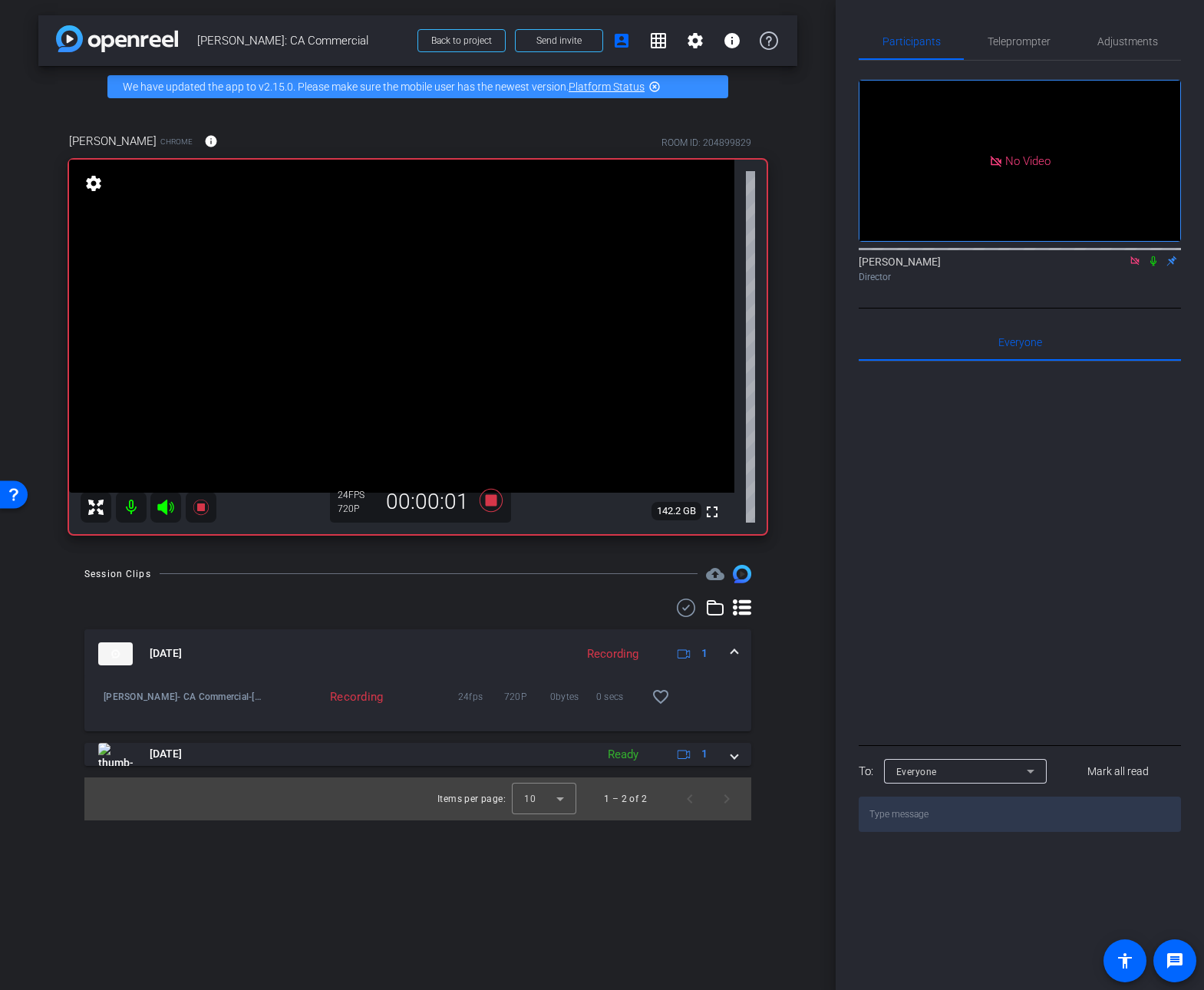
click at [935, 267] on icon at bounding box center [1153, 260] width 12 height 11
click at [498, 505] on icon at bounding box center [490, 500] width 36 height 28
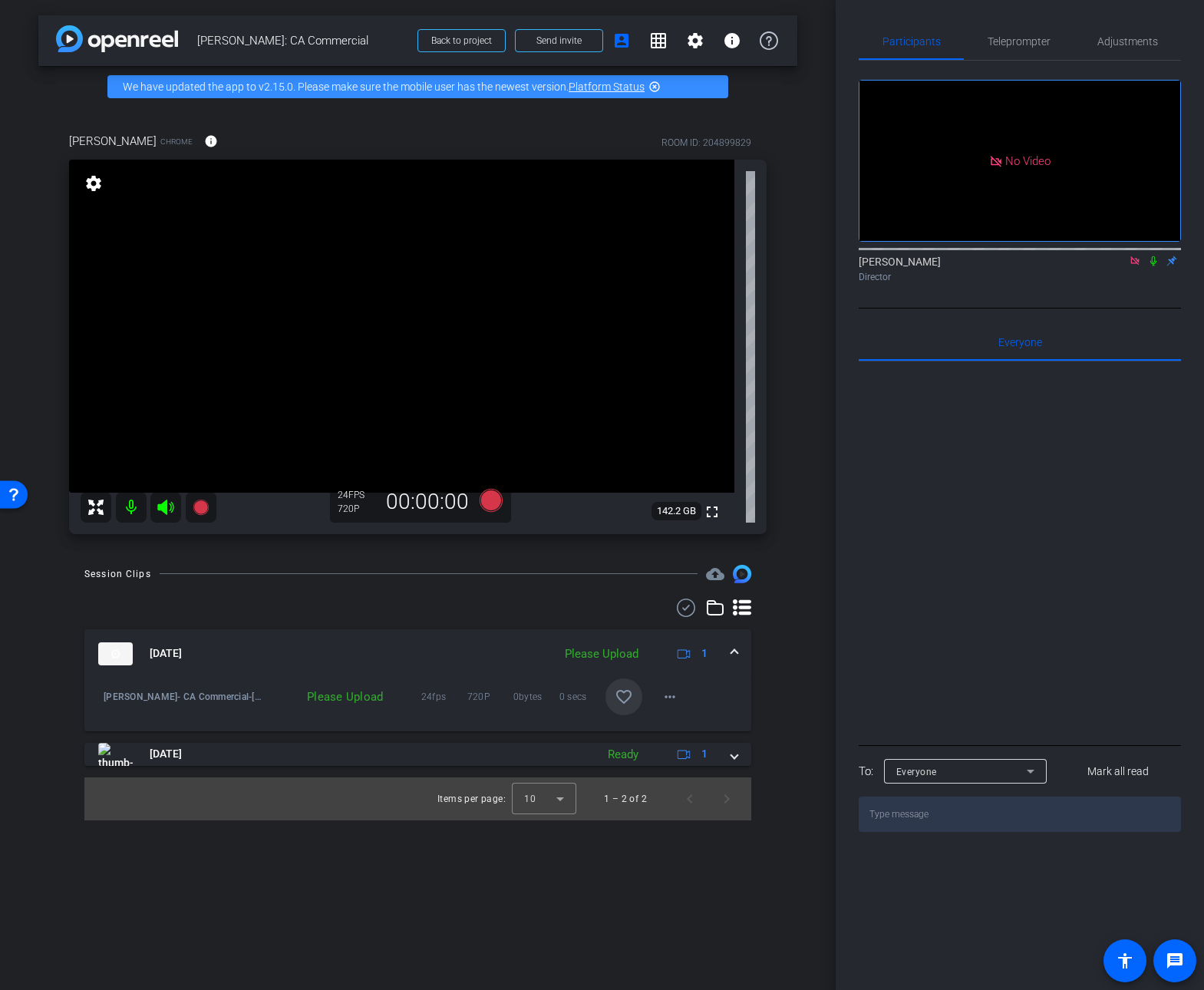
click at [624, 705] on mat-icon "favorite_border" at bounding box center [624, 697] width 19 height 19
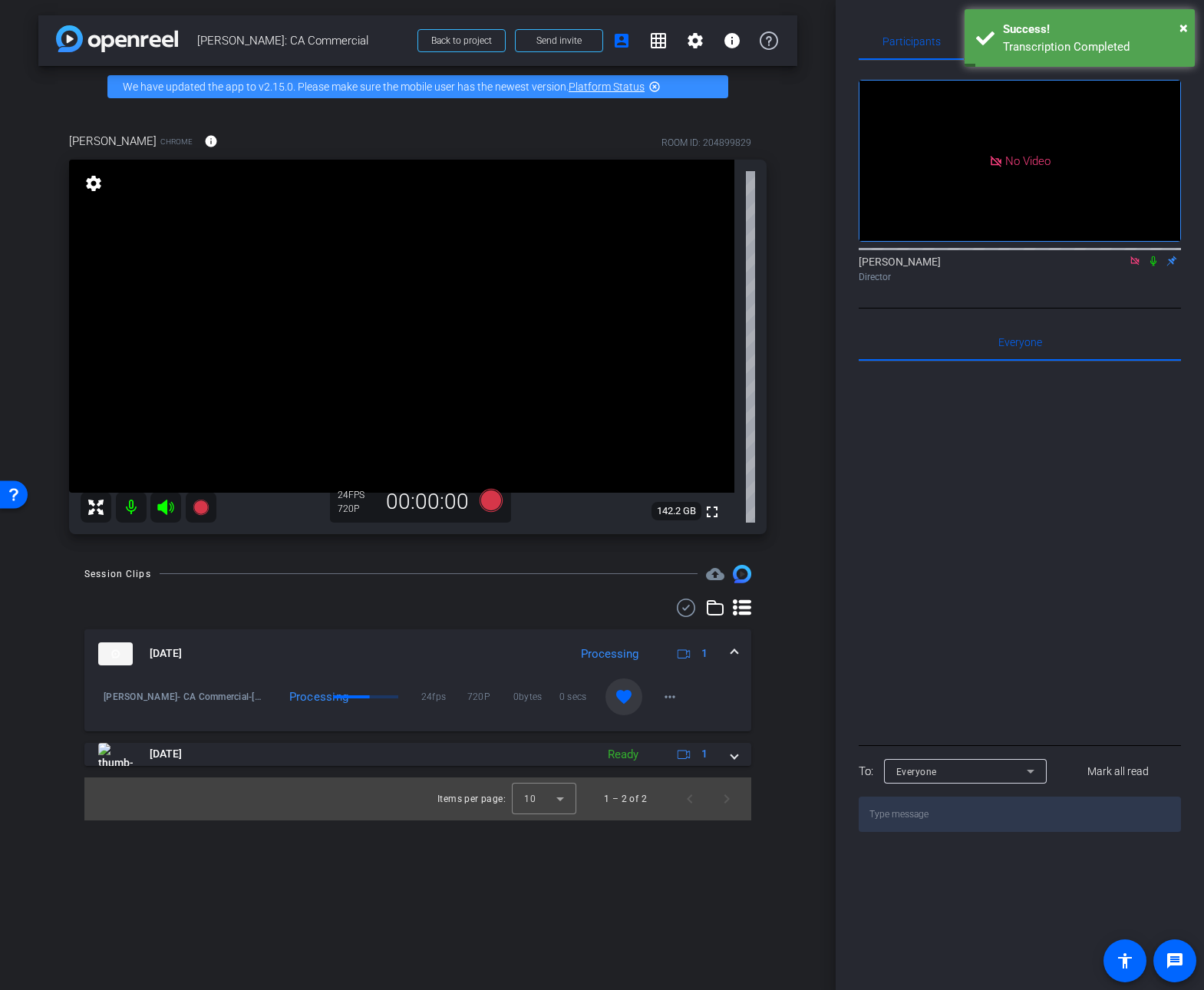
click at [753, 716] on div "Session Clips cloud_upload Sep 18, 2025 Processing 1 Tanya- CA Commercial-Tanya…" at bounding box center [417, 692] width 759 height 255
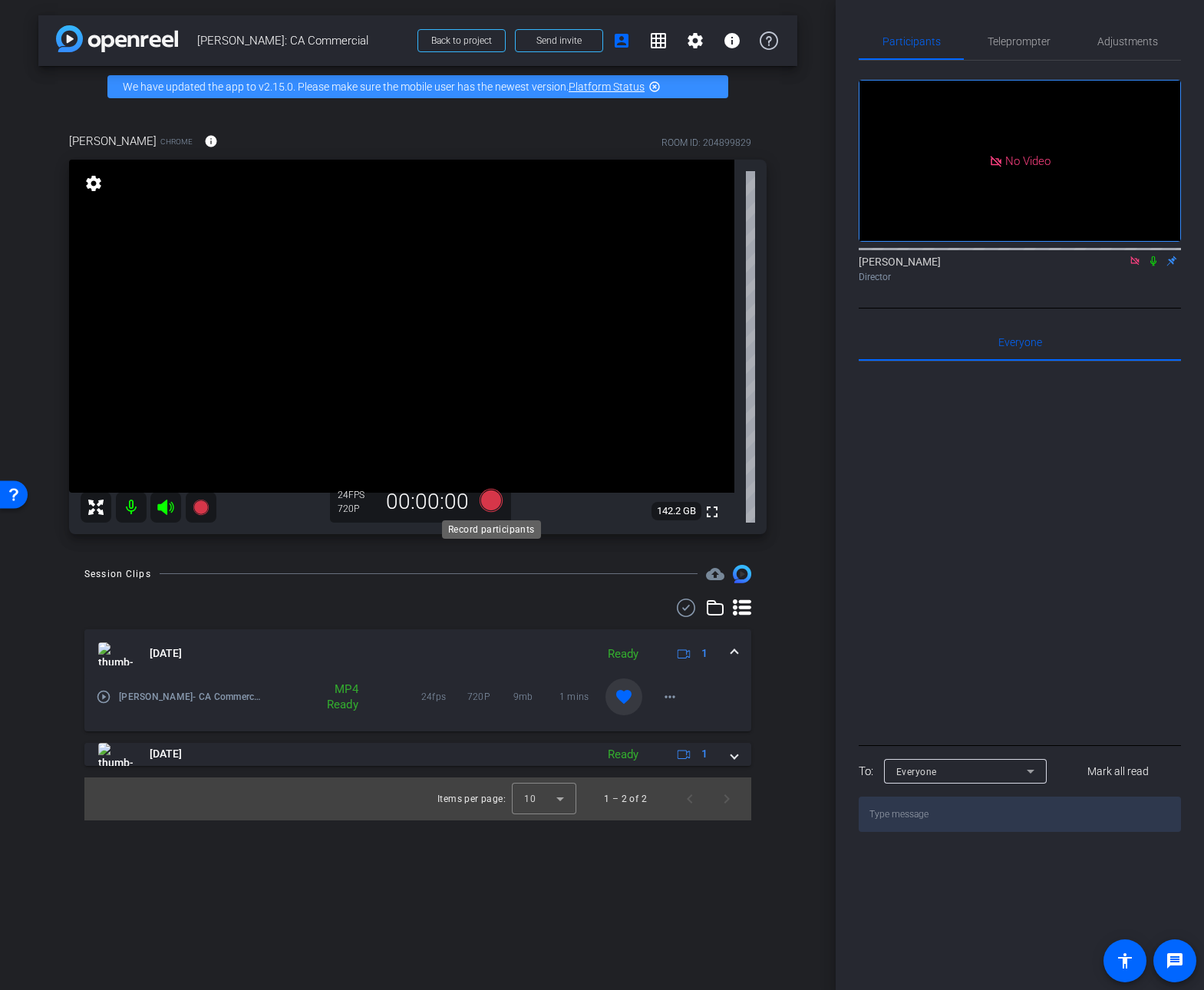
click at [488, 501] on icon at bounding box center [490, 499] width 23 height 23
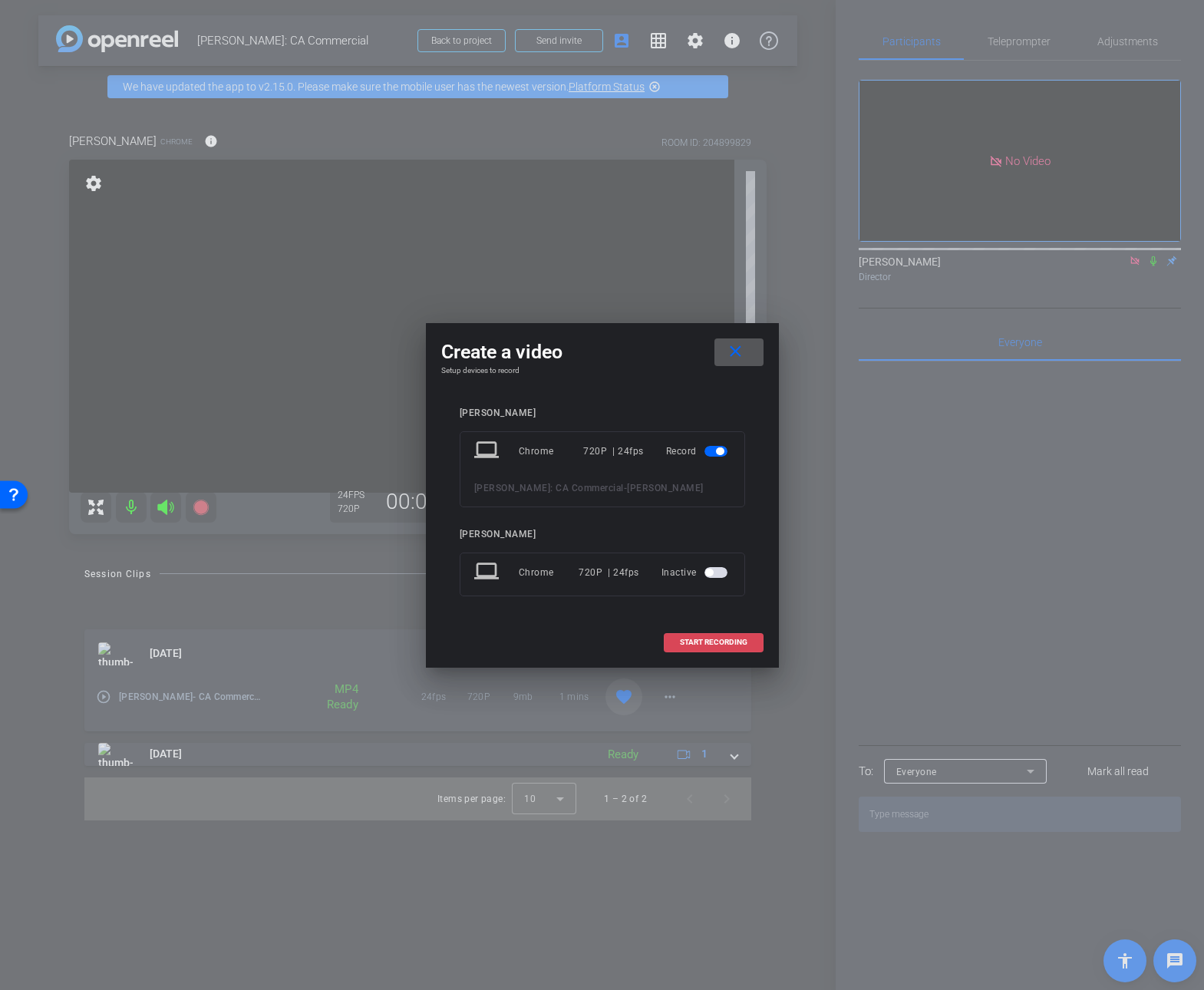
click at [713, 646] on span at bounding box center [713, 642] width 98 height 36
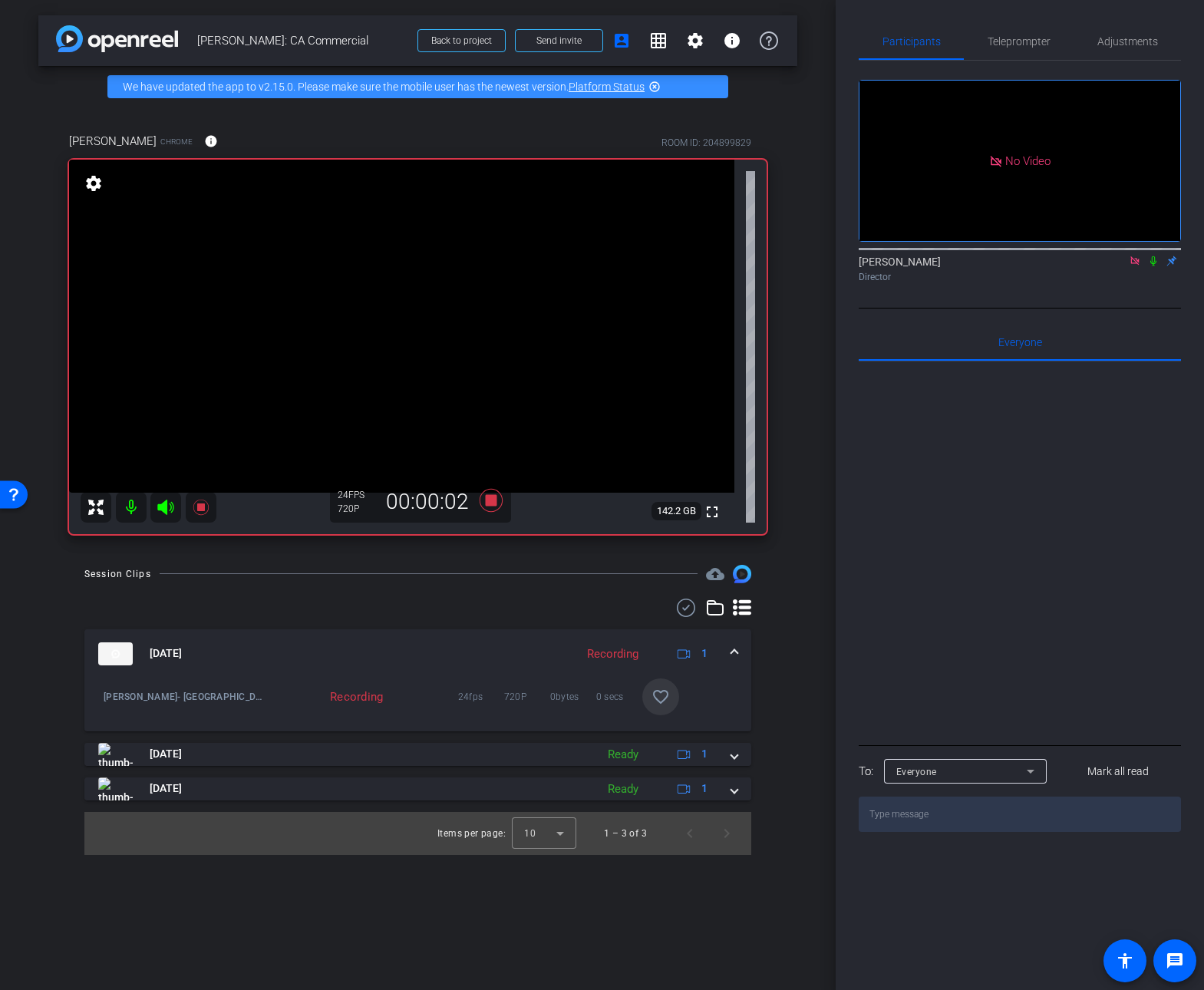
click at [935, 267] on icon at bounding box center [1153, 260] width 12 height 11
click at [494, 501] on icon at bounding box center [490, 499] width 23 height 23
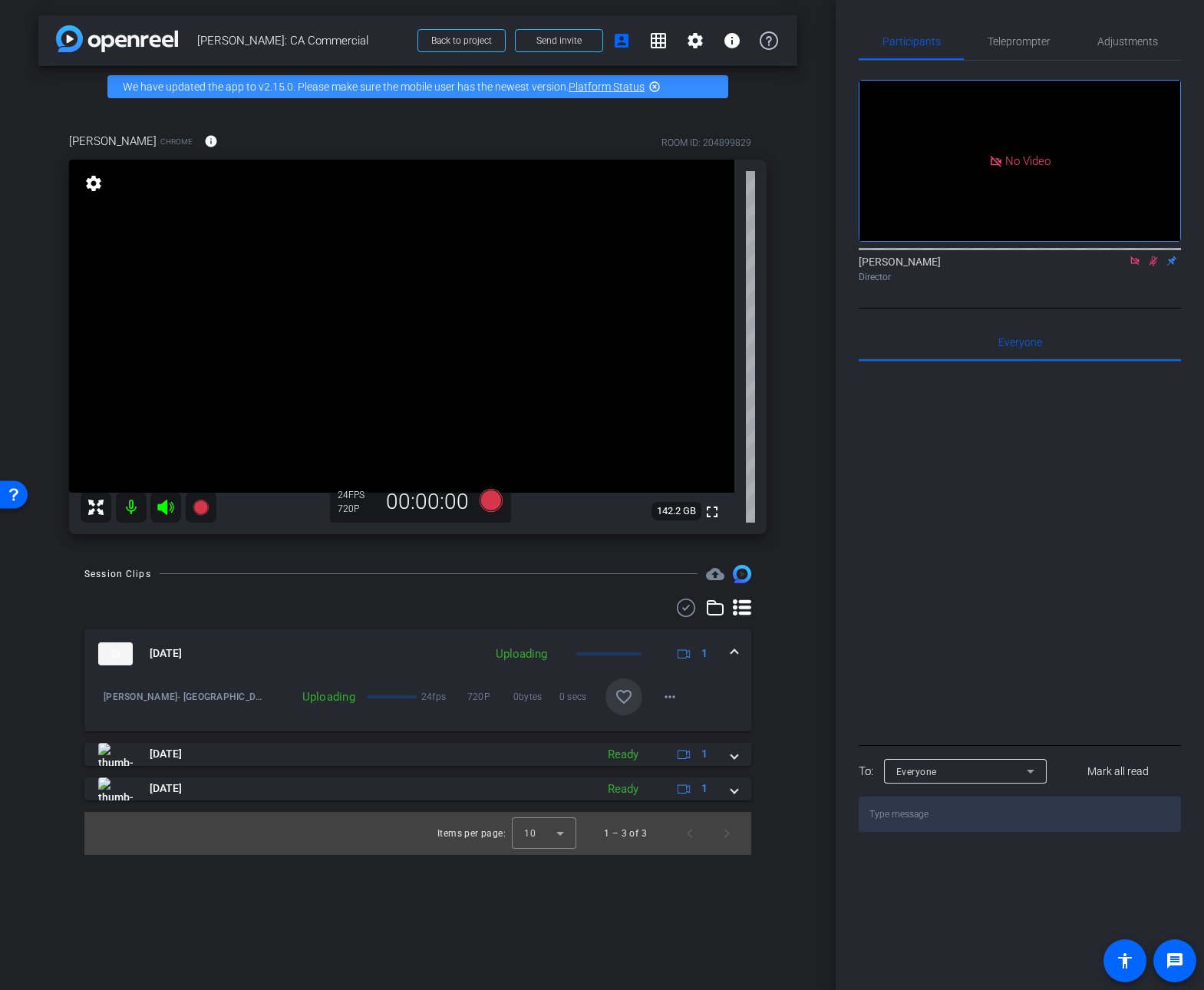
click at [935, 267] on icon at bounding box center [1153, 260] width 12 height 11
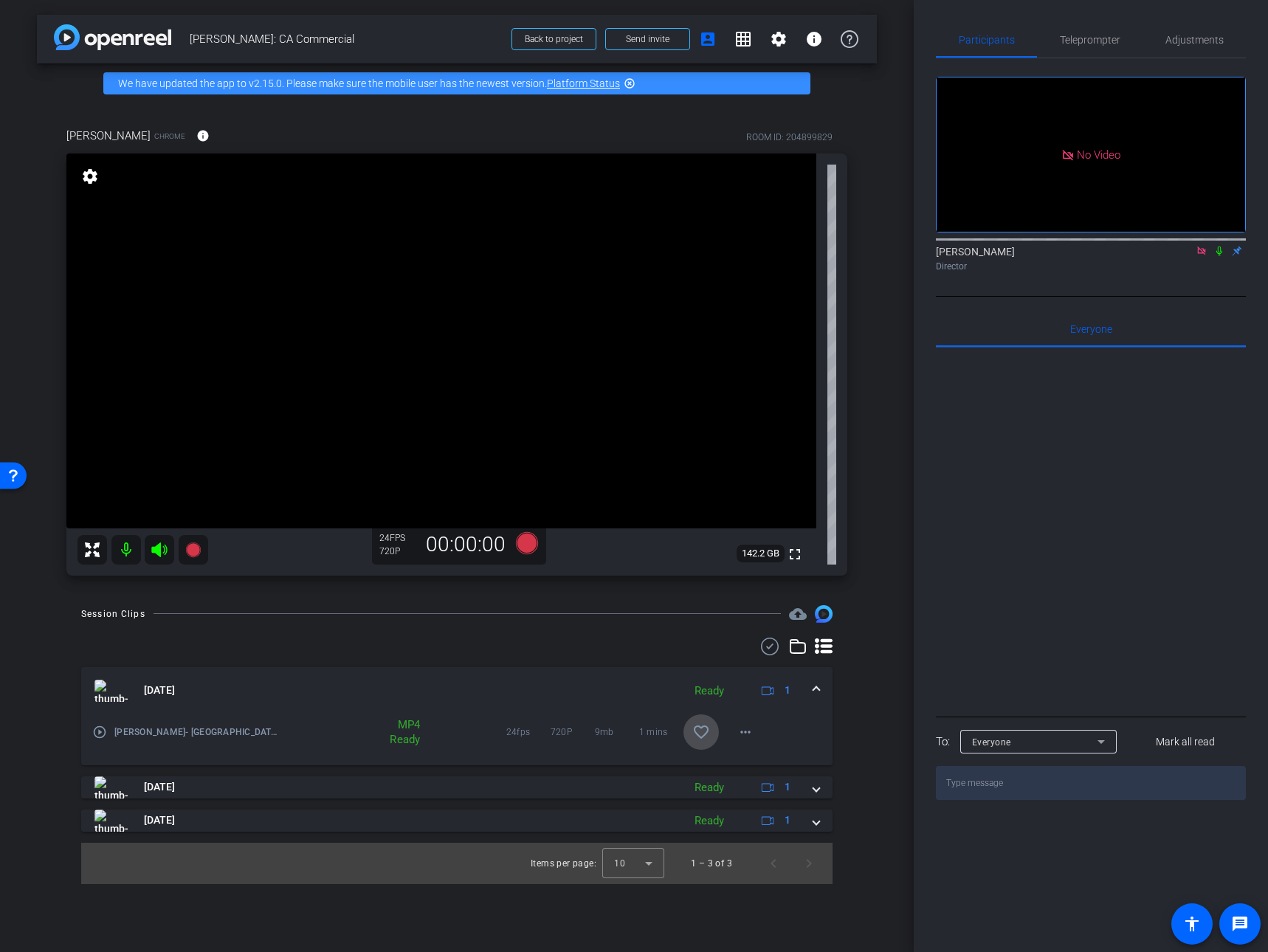
click at [707, 733] on mat-icon "favorite_border" at bounding box center [701, 732] width 18 height 18
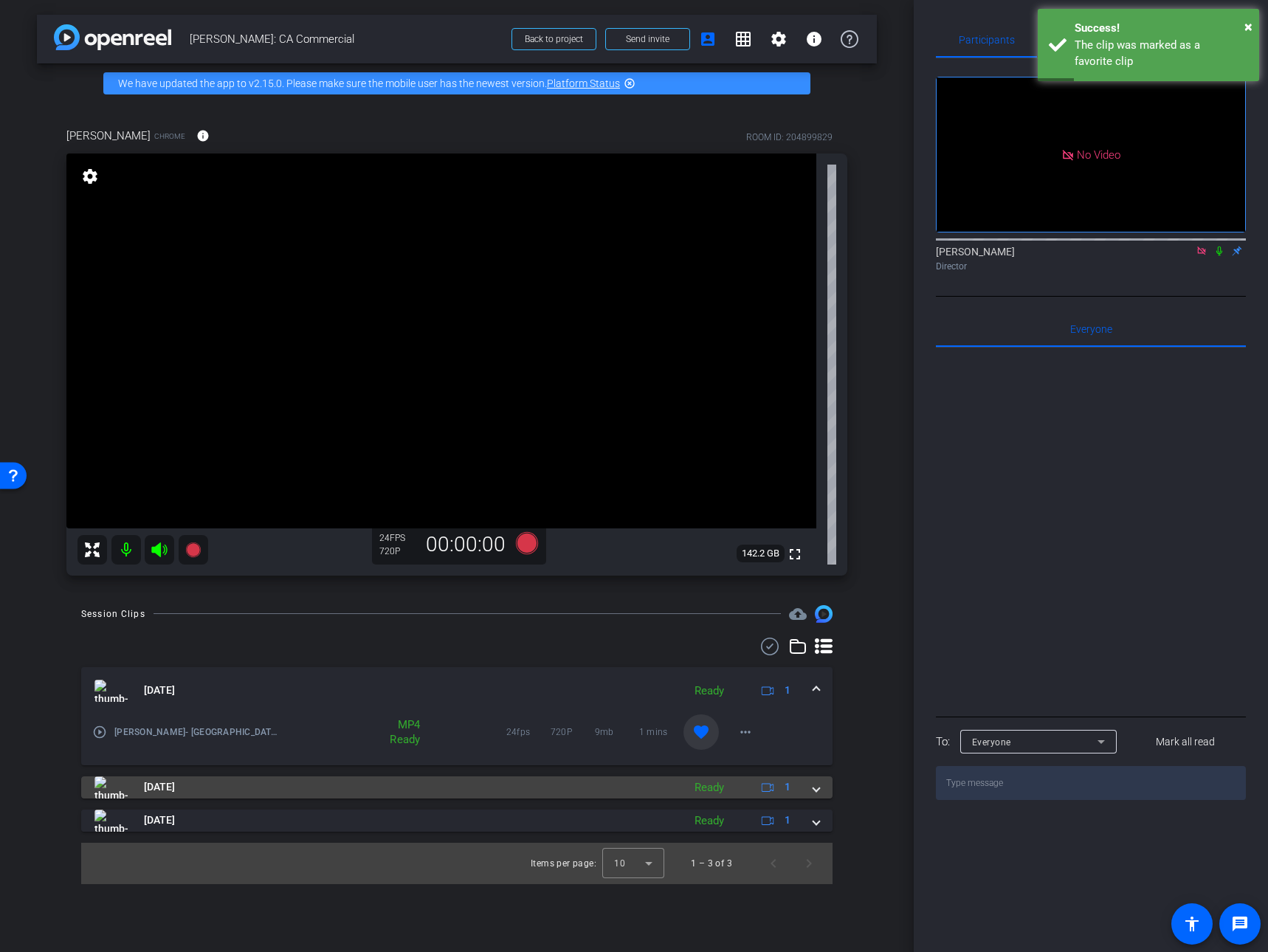
click at [821, 788] on mat-expansion-panel-header "Sep 18, 2025 Ready 1" at bounding box center [457, 787] width 751 height 22
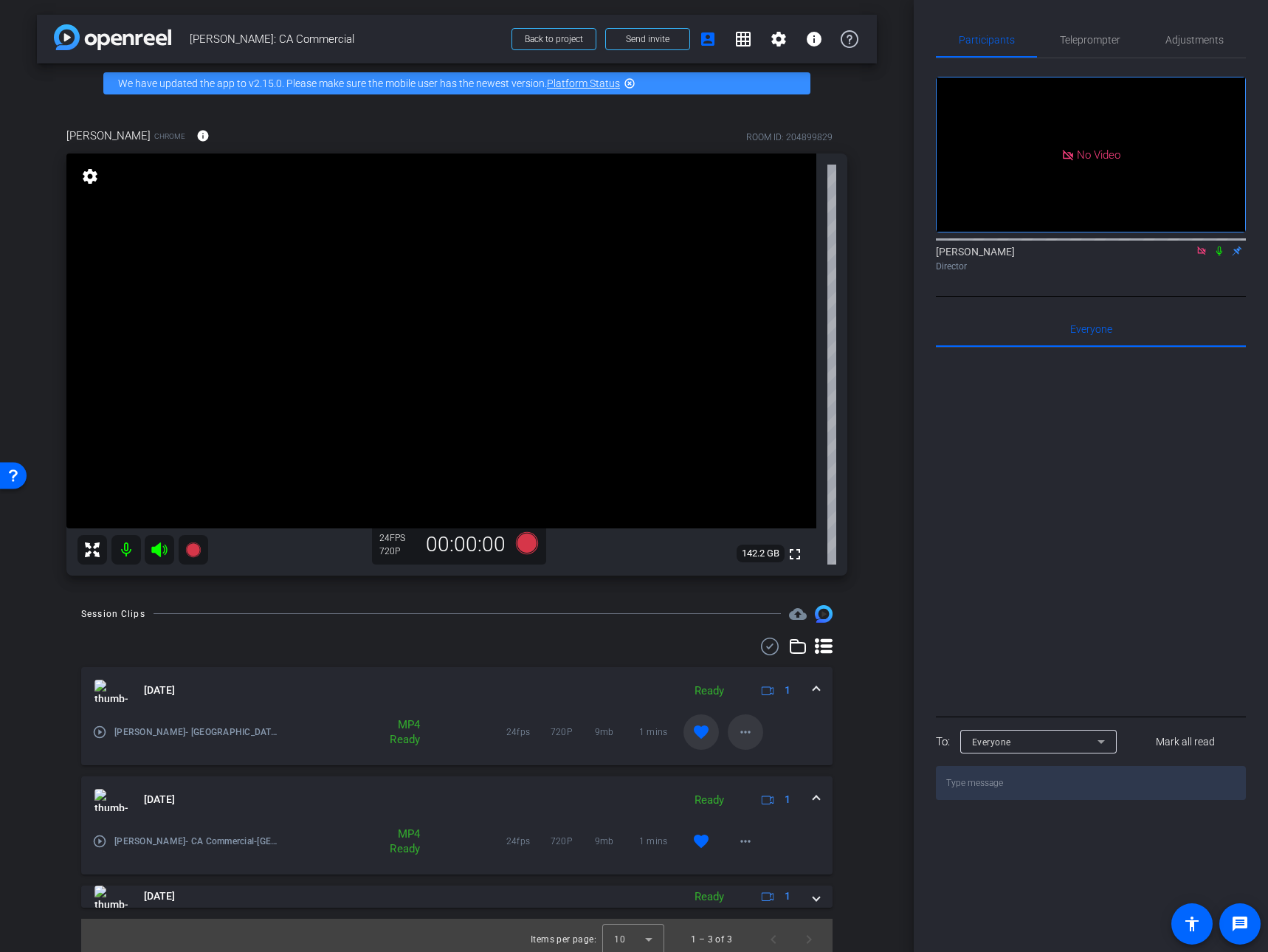
click at [744, 738] on mat-icon "more_horiz" at bounding box center [745, 732] width 18 height 18
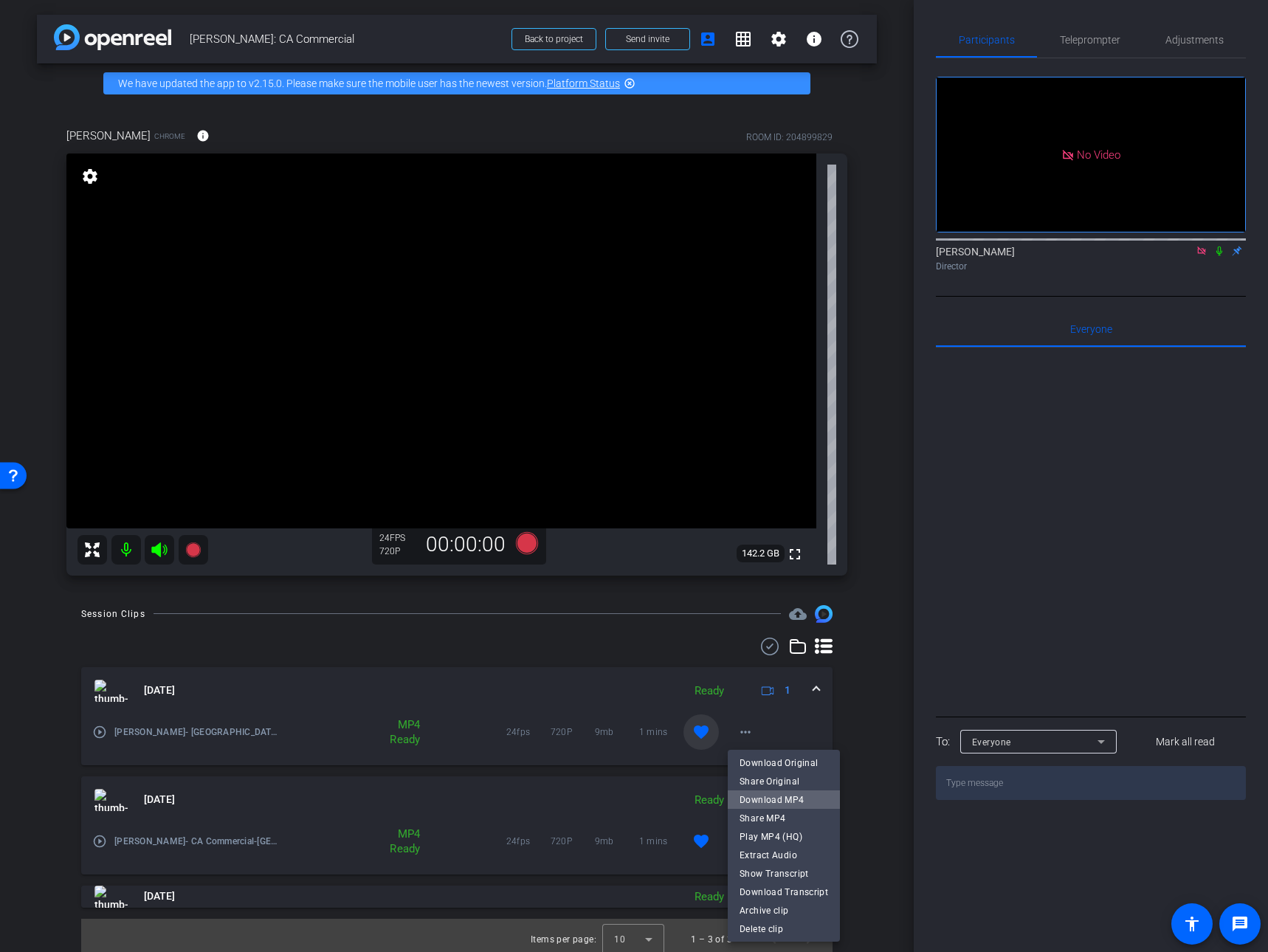
click at [788, 797] on span "Download MP4" at bounding box center [784, 799] width 89 height 18
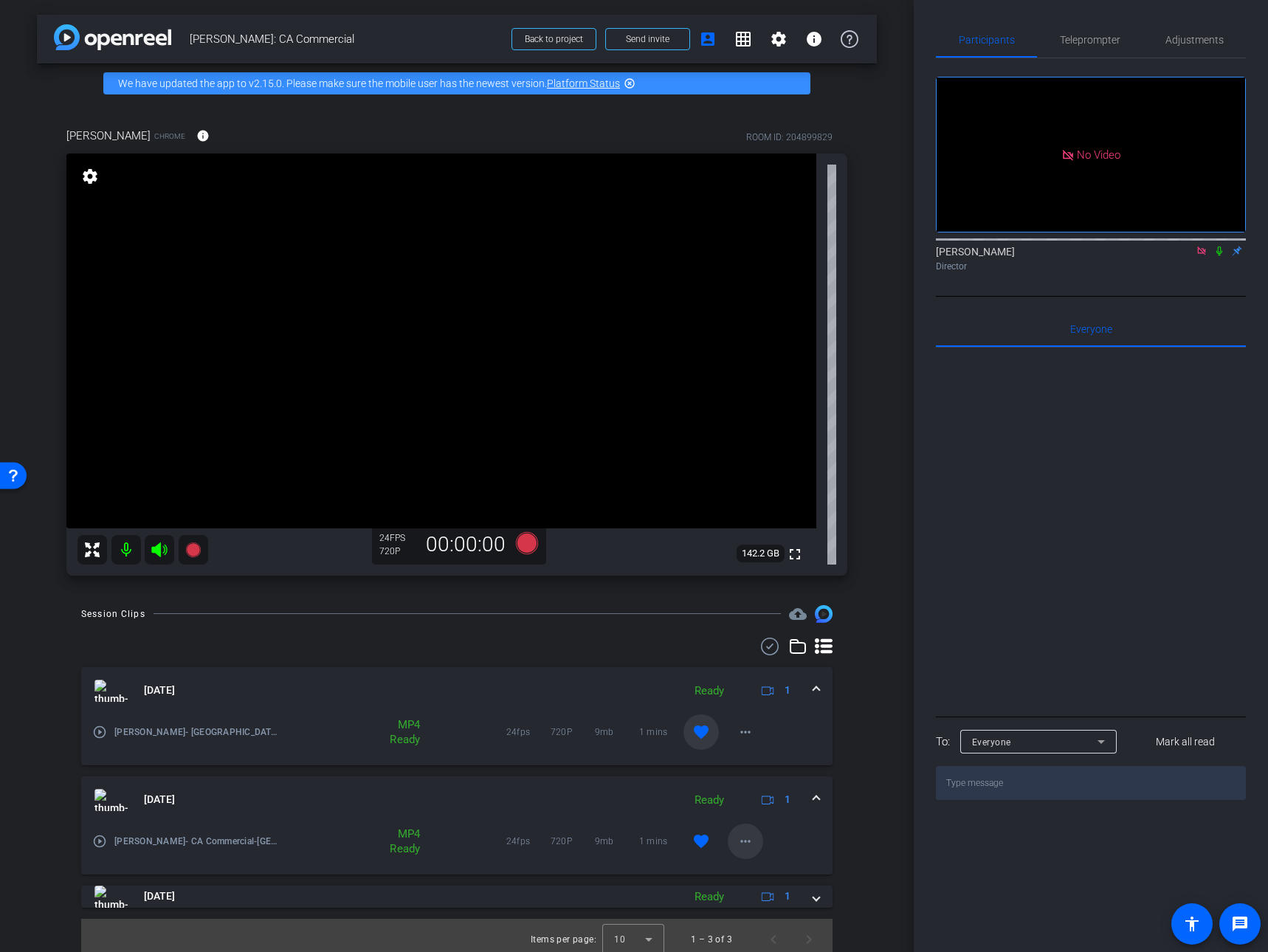
click at [747, 840] on mat-icon "more_horiz" at bounding box center [745, 841] width 18 height 18
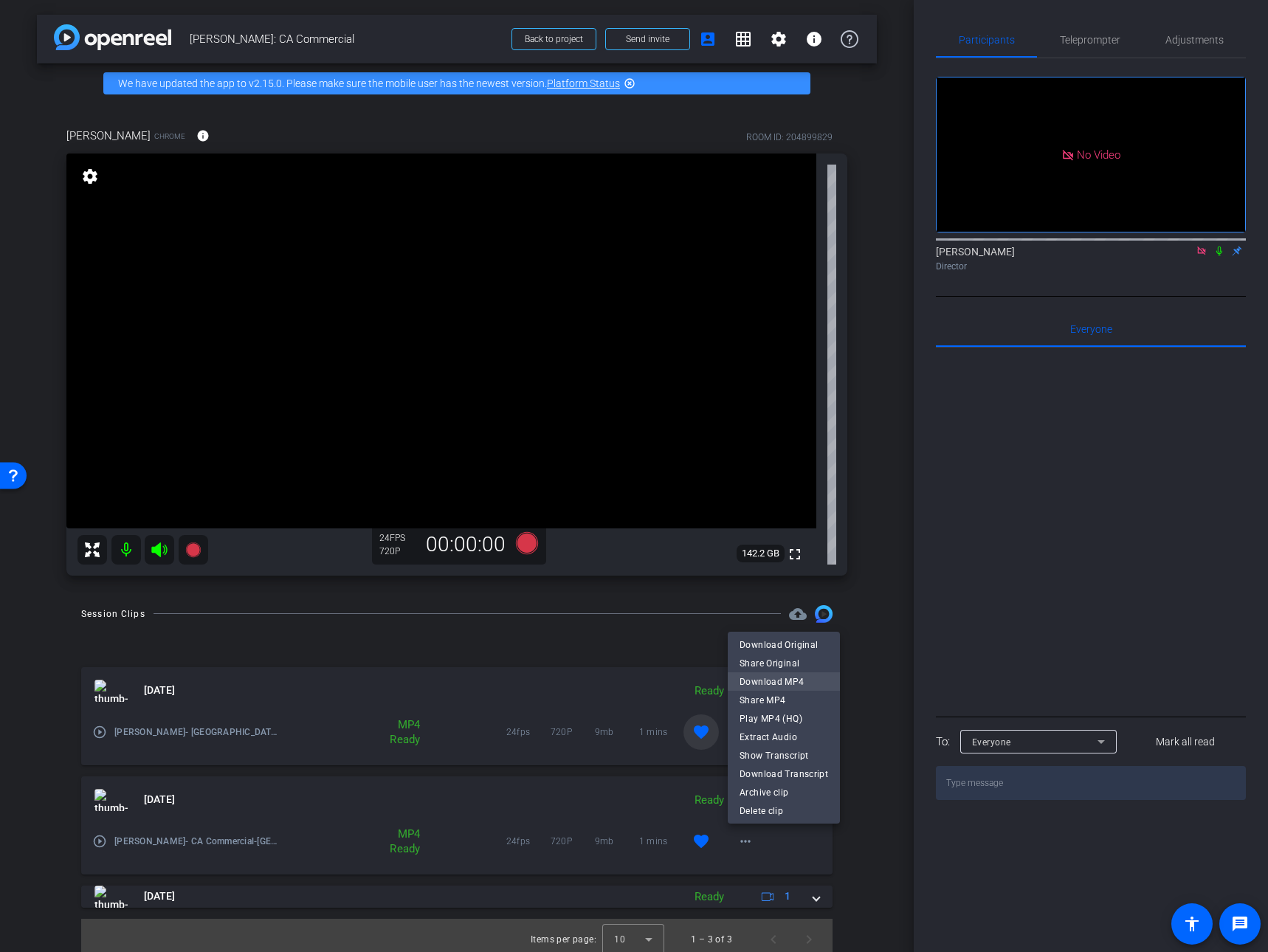
click at [802, 685] on span "Download MP4" at bounding box center [784, 681] width 89 height 18
